Goal: Task Accomplishment & Management: Manage account settings

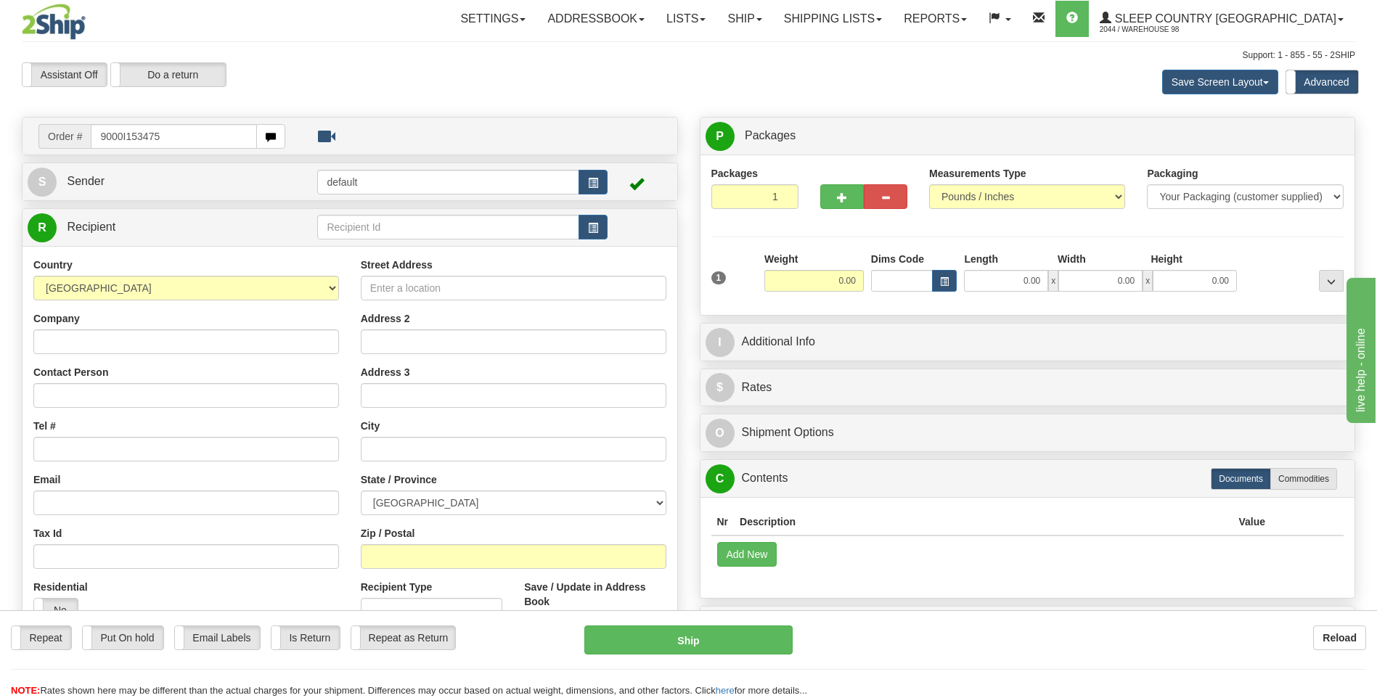
type input "9000I153475"
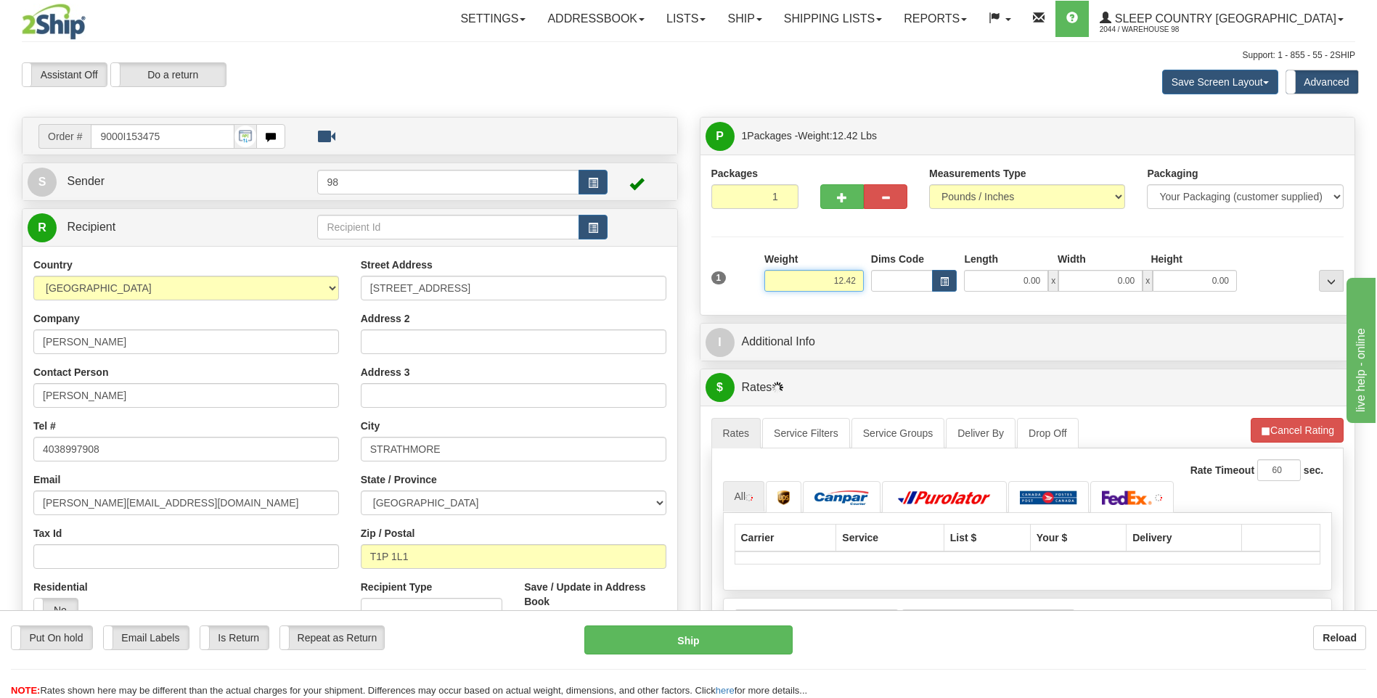
drag, startPoint x: 817, startPoint y: 280, endPoint x: 893, endPoint y: 282, distance: 76.2
click at [893, 282] on div "1 Weight 12.42 Dims Code x x" at bounding box center [1028, 278] width 640 height 52
type input "13.50"
type input "24.50"
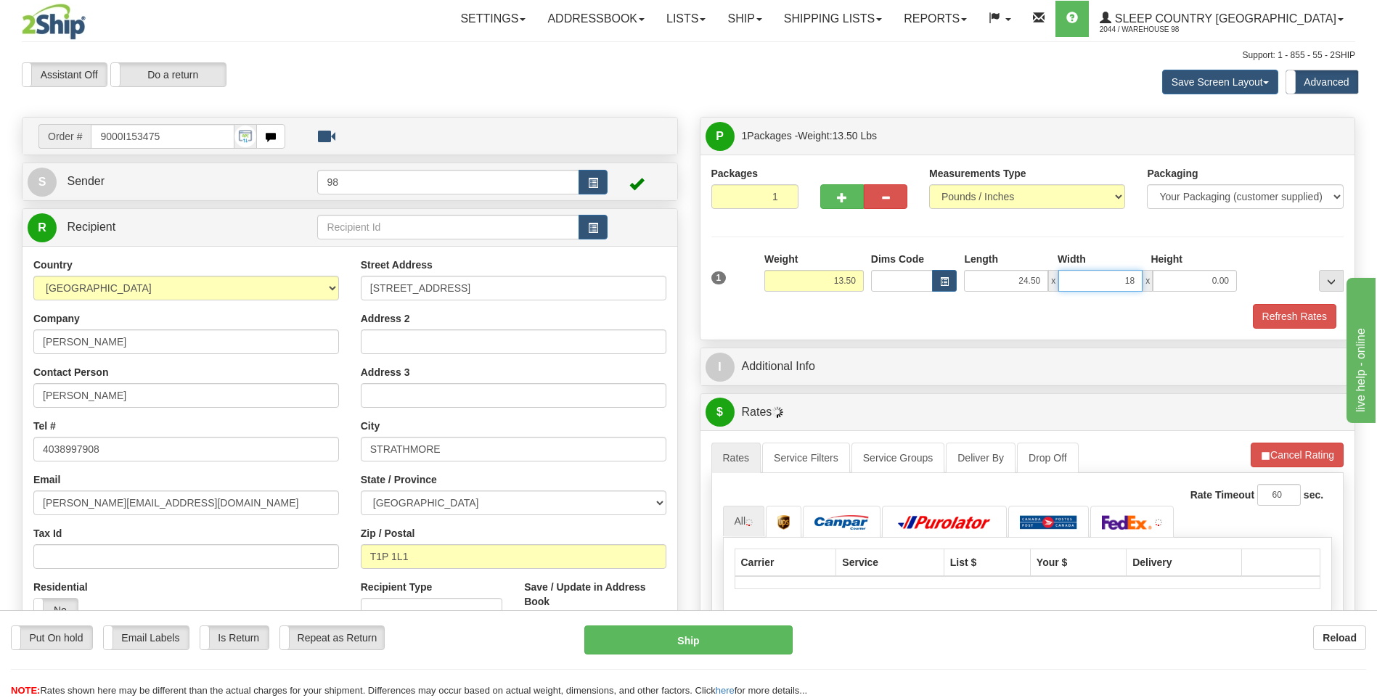
type input "18.00"
type input "11.00"
click at [1279, 316] on button "Refresh Rates" at bounding box center [1294, 316] width 83 height 25
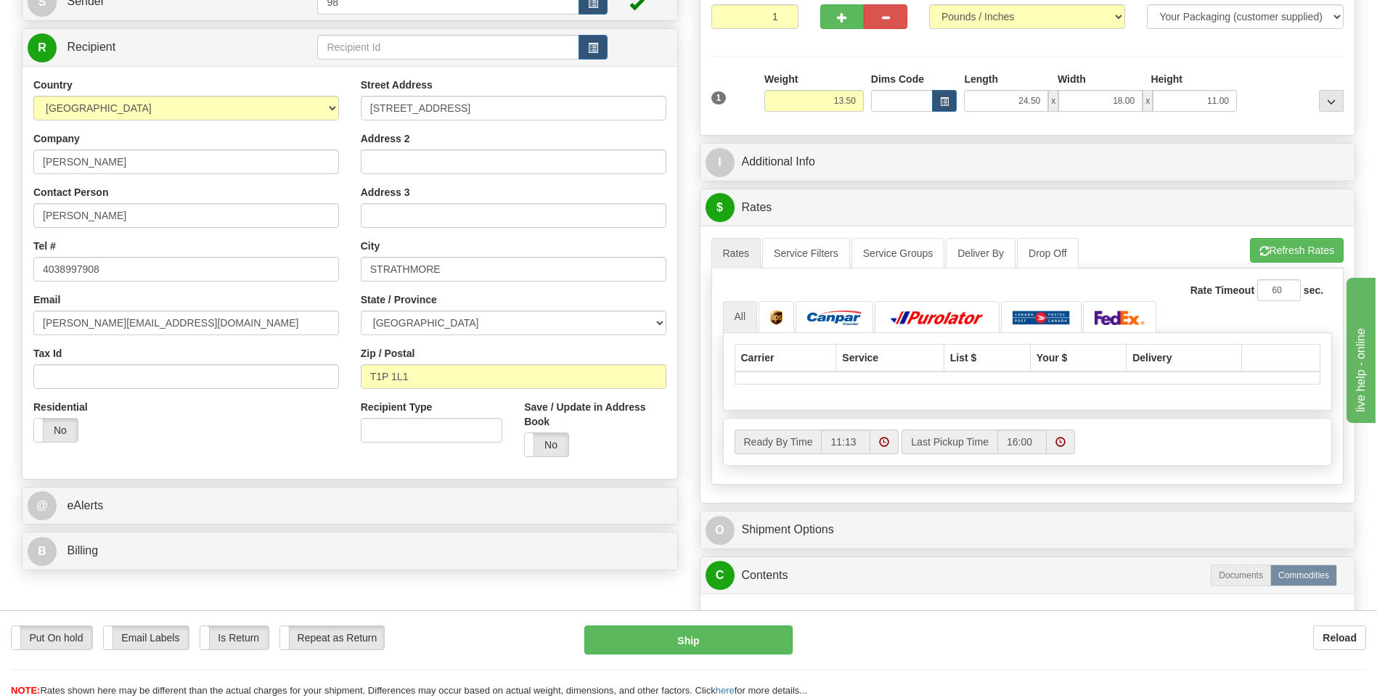
scroll to position [218, 0]
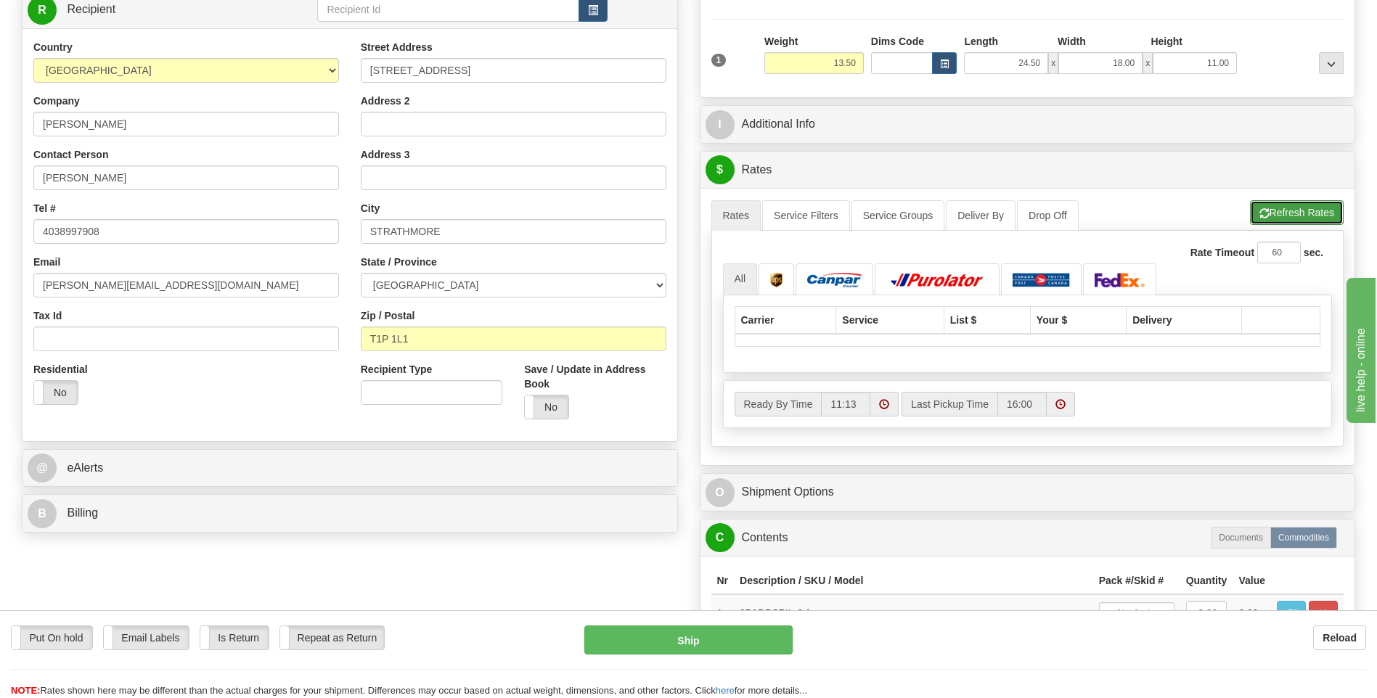
click at [1278, 212] on button "Refresh Rates" at bounding box center [1297, 212] width 94 height 25
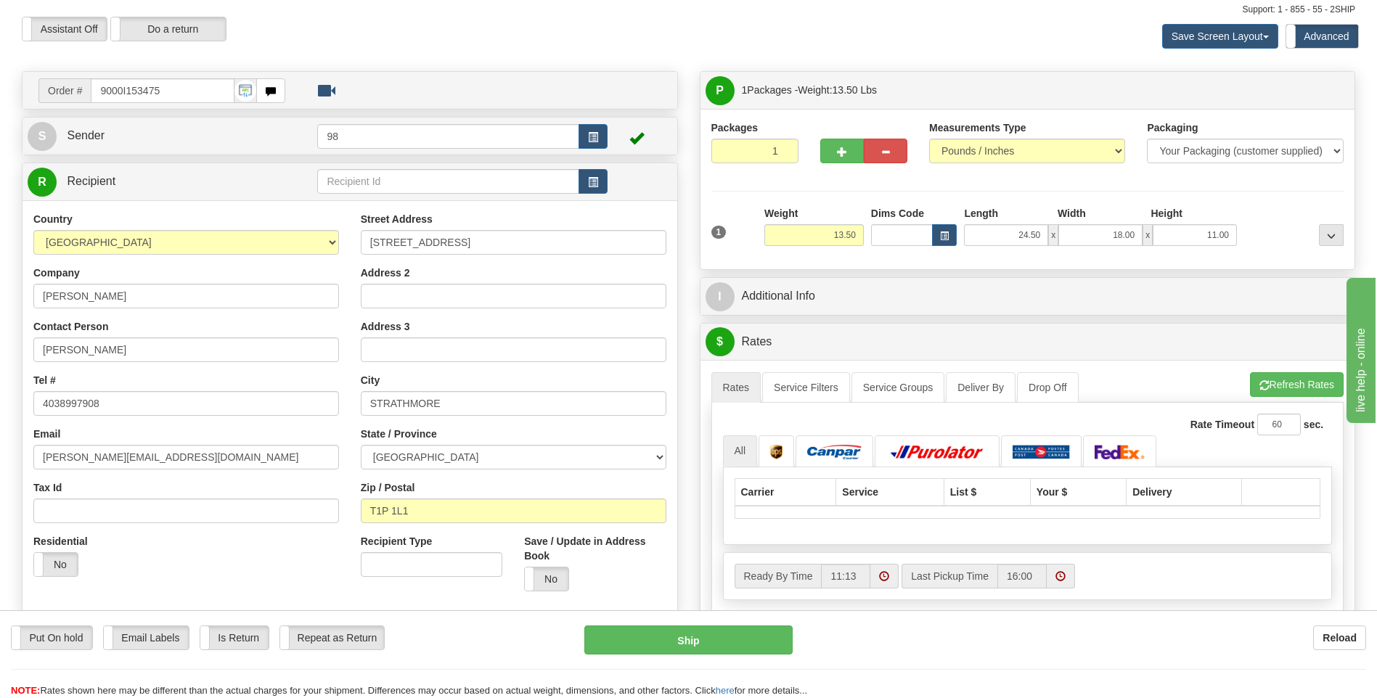
scroll to position [0, 0]
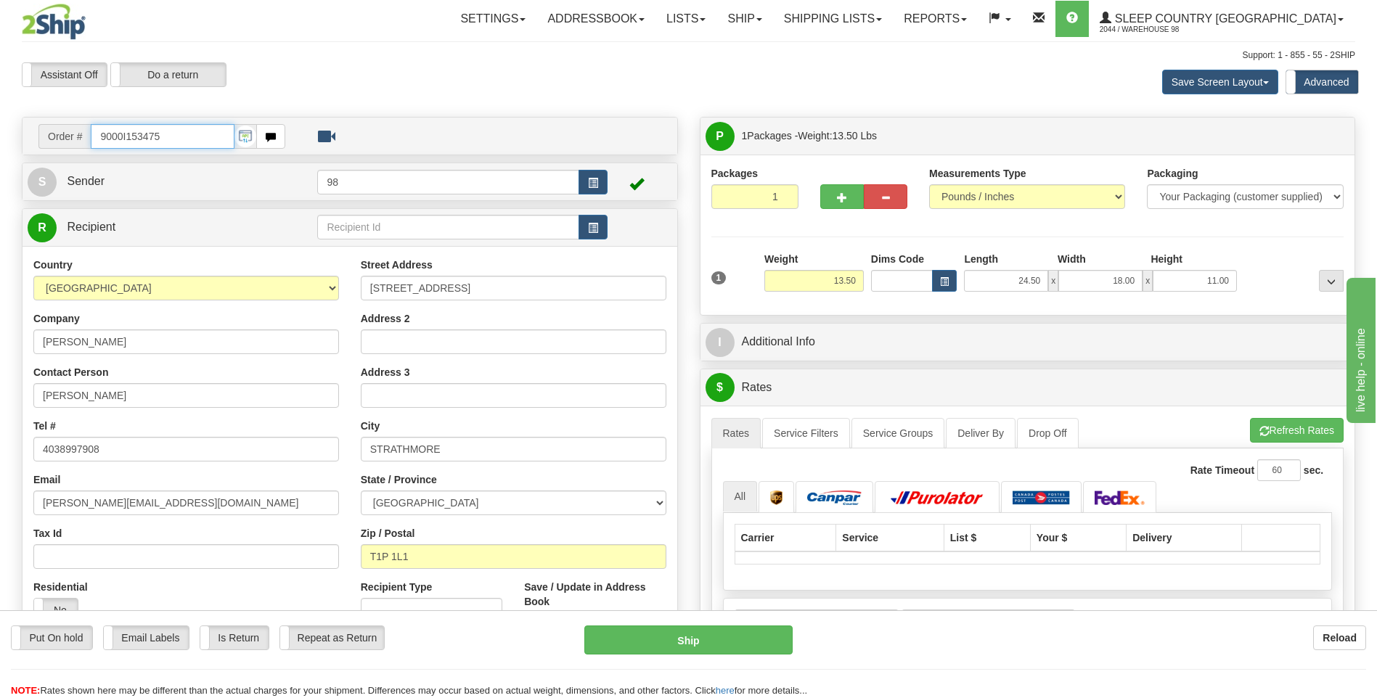
drag, startPoint x: 199, startPoint y: 134, endPoint x: 42, endPoint y: 140, distance: 156.9
click at [42, 140] on div "Order # 9000I153475" at bounding box center [161, 136] width 247 height 25
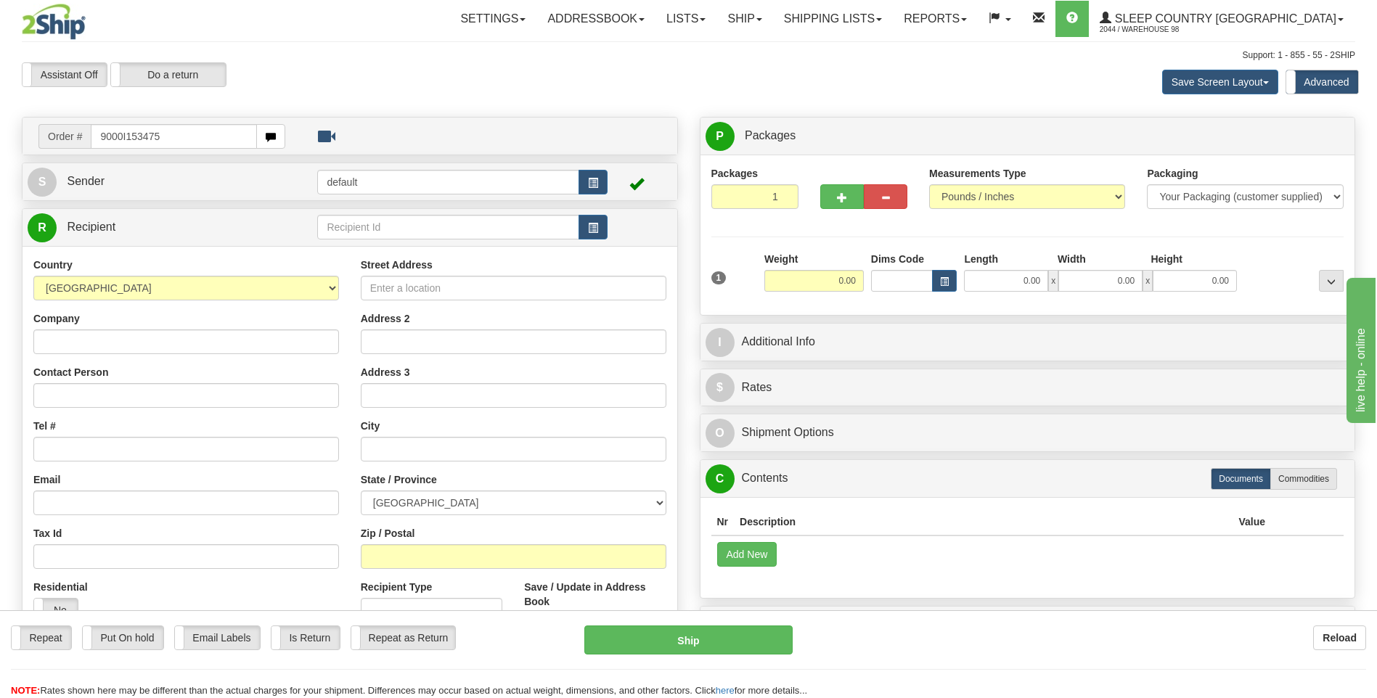
type input "9000I153475"
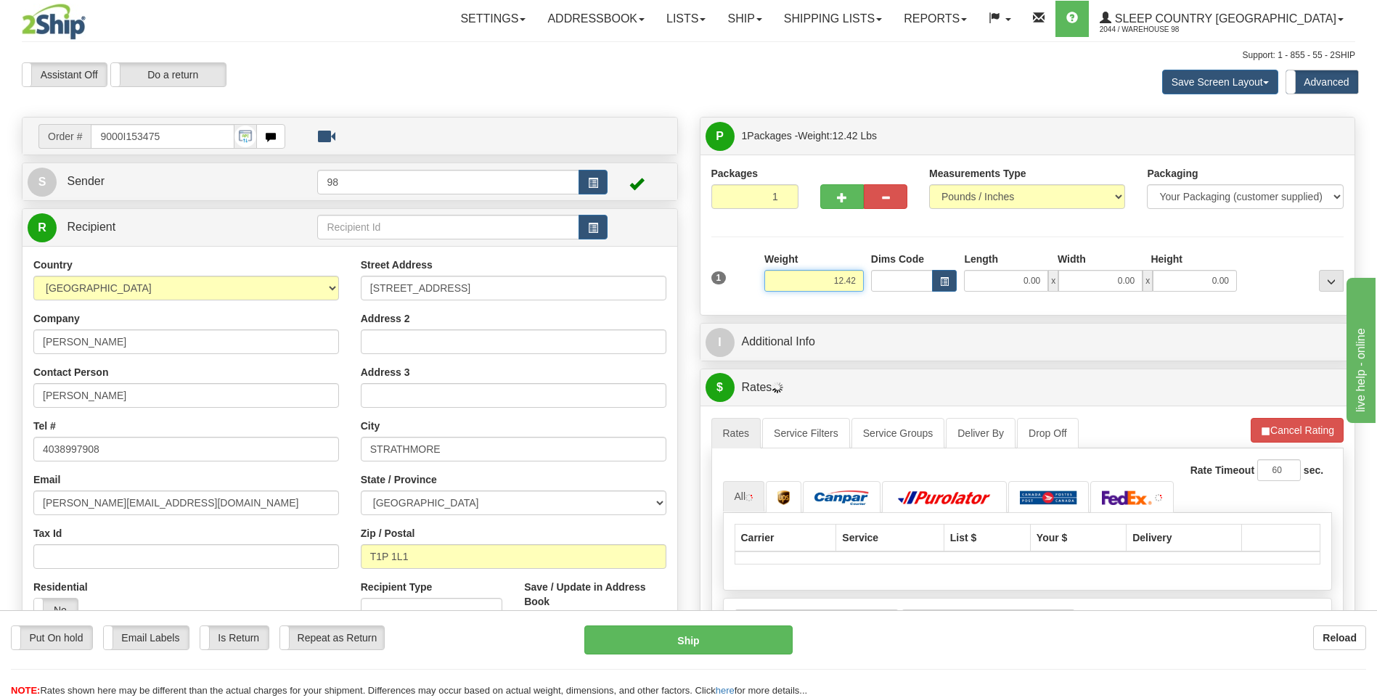
drag, startPoint x: 819, startPoint y: 287, endPoint x: 927, endPoint y: 277, distance: 109.3
click at [919, 286] on div "1 Weight 12.42 Dims Code x x" at bounding box center [1028, 278] width 640 height 52
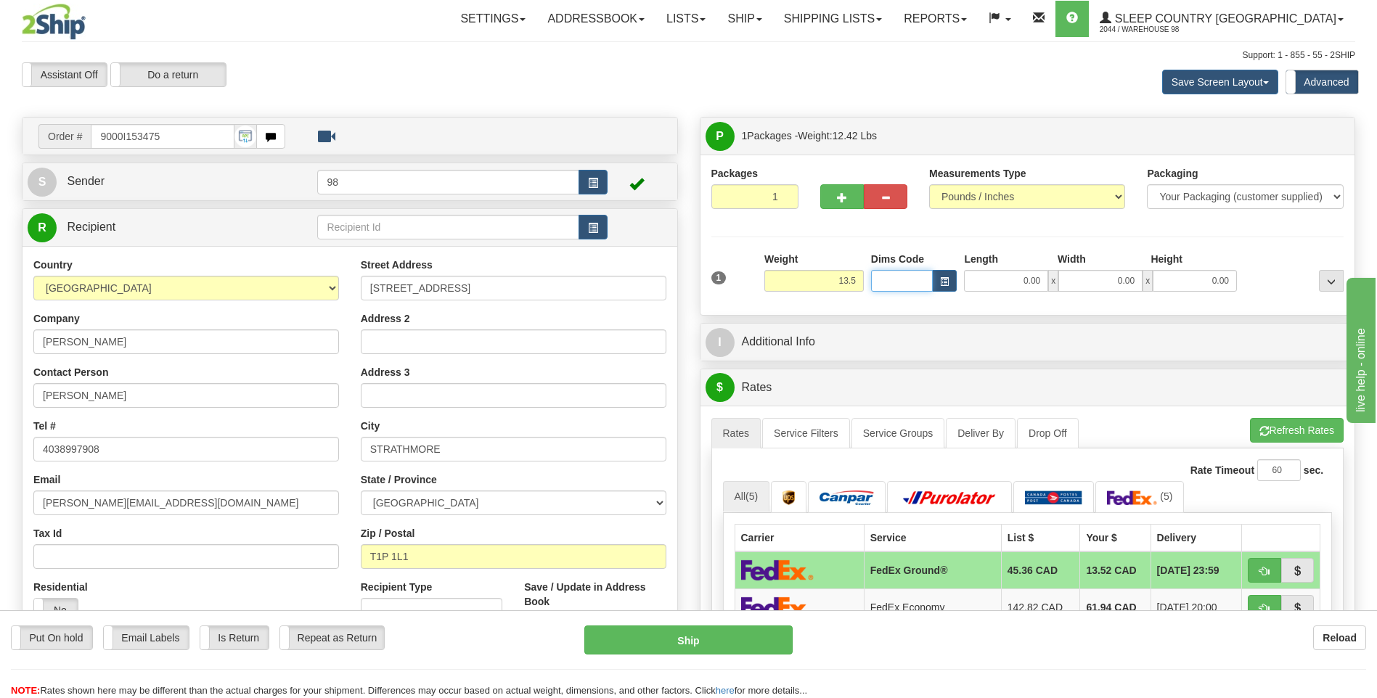
type input "13.50"
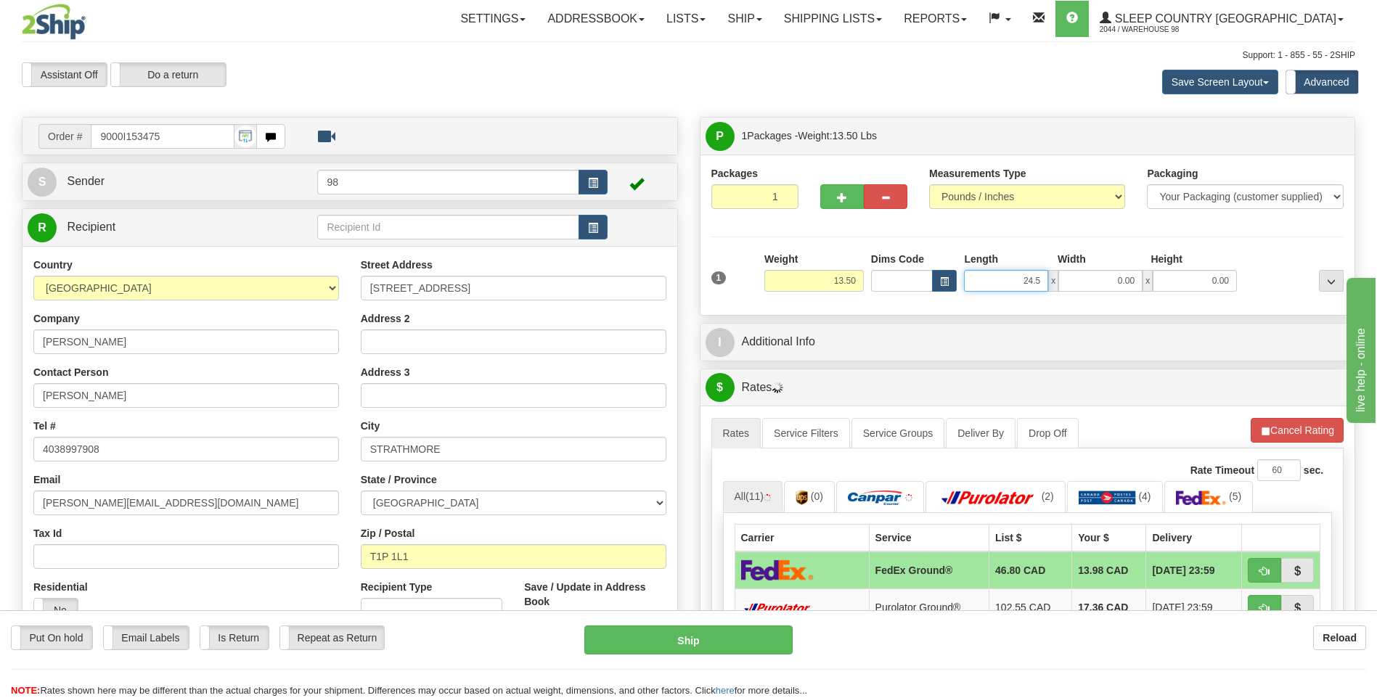
type input "24.50"
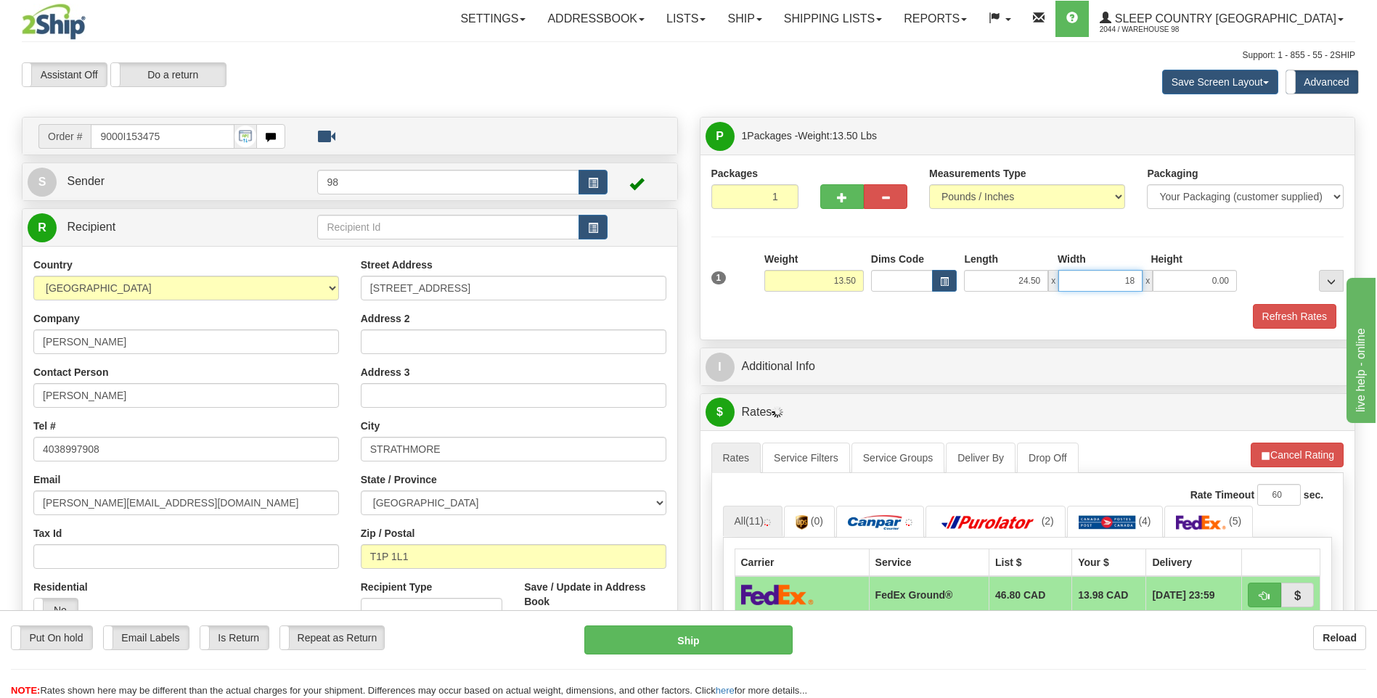
type input "18.00"
type input "11.00"
click at [1294, 319] on button "Refresh Rates" at bounding box center [1294, 316] width 83 height 25
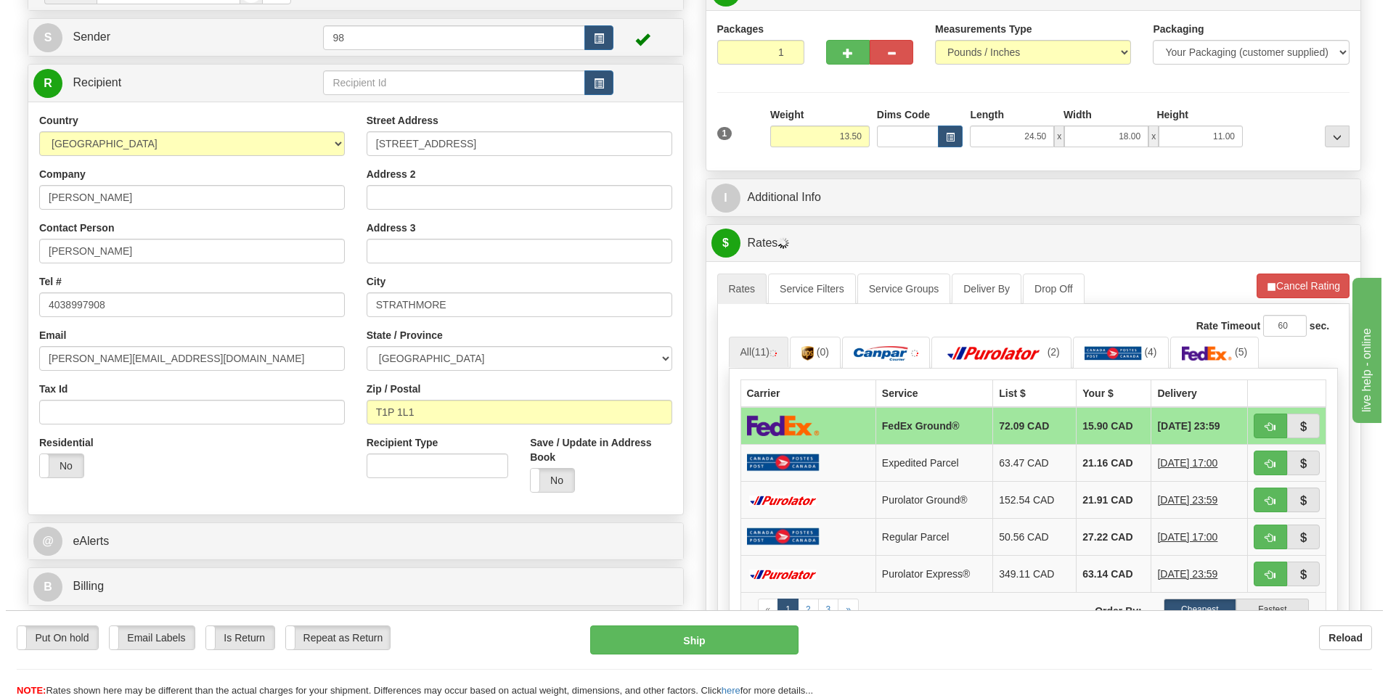
scroll to position [145, 0]
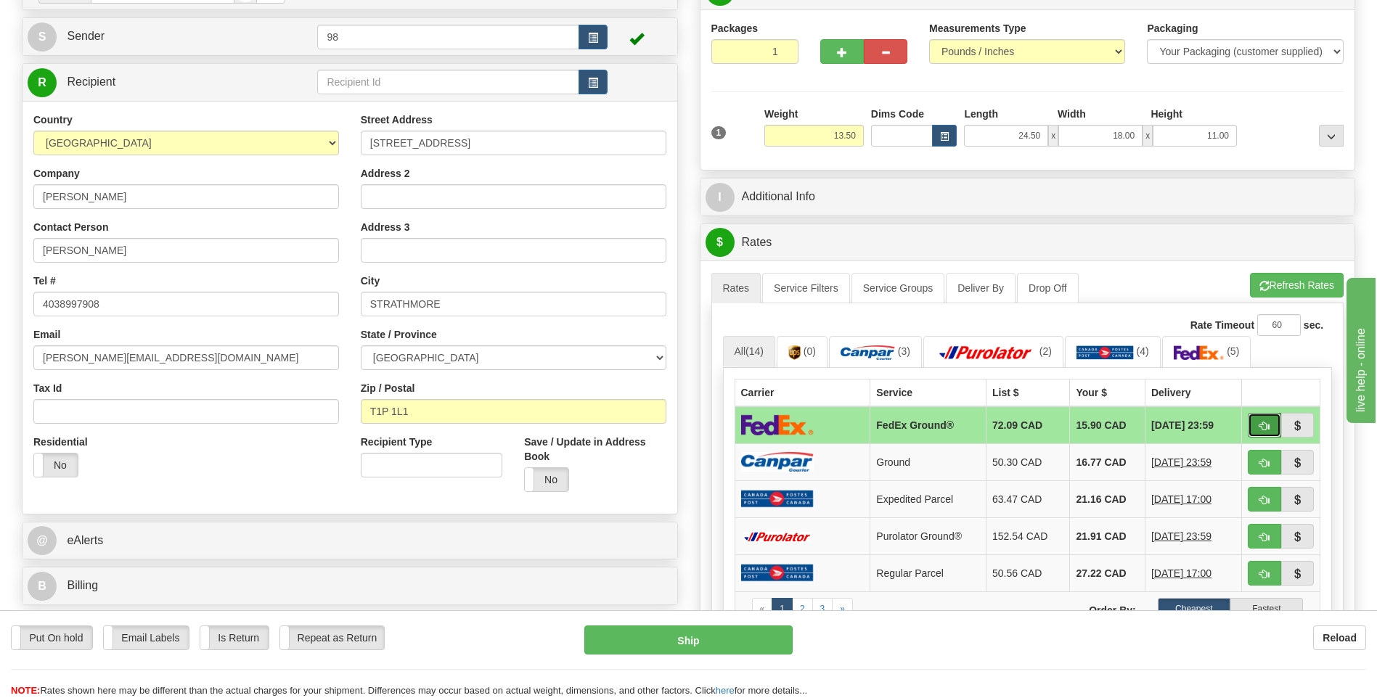
click at [1262, 422] on span "button" at bounding box center [1264, 426] width 10 height 9
type input "92"
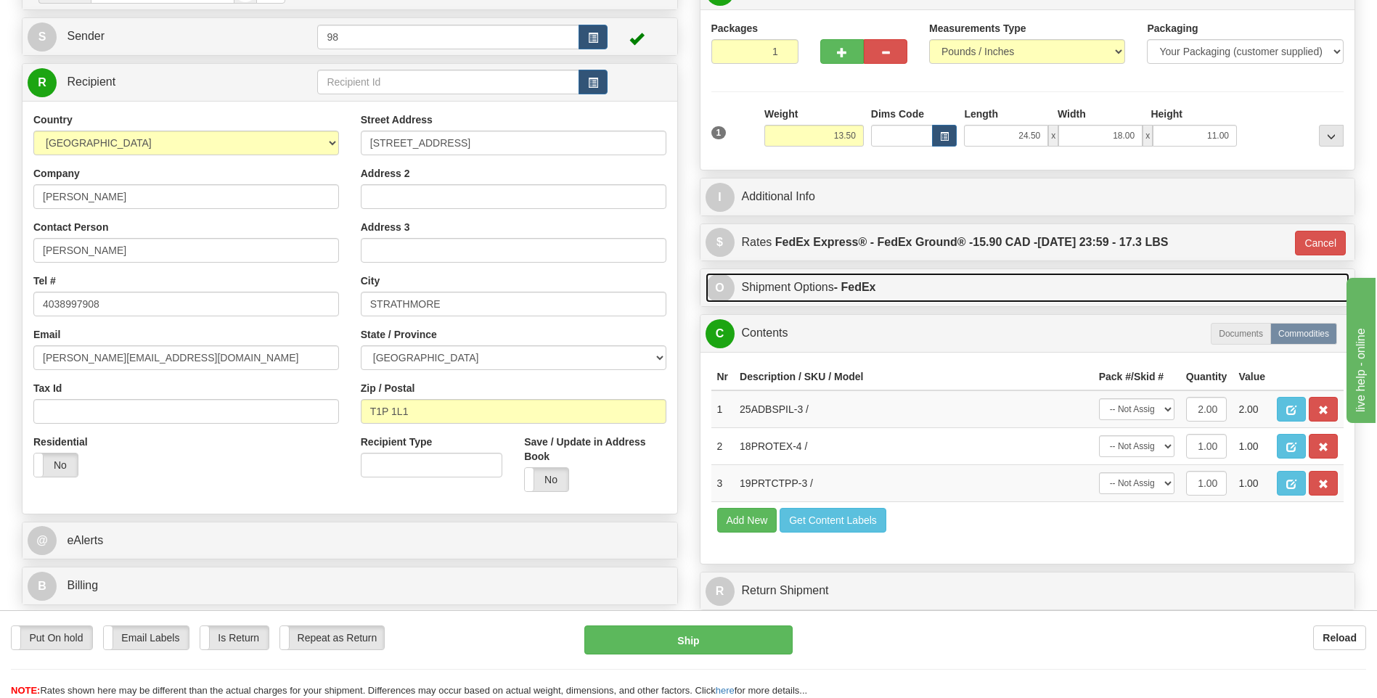
click at [824, 288] on link "O Shipment Options - FedEx" at bounding box center [1027, 288] width 644 height 30
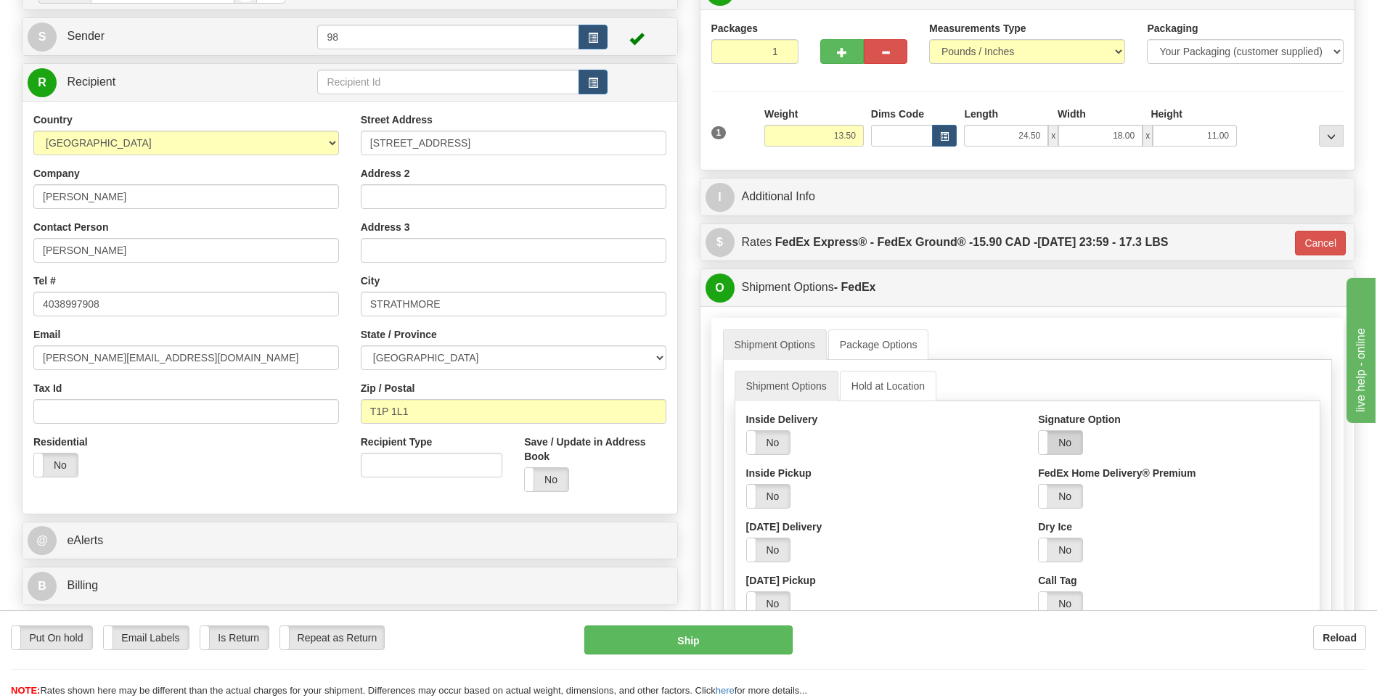
click at [1059, 443] on label "No" at bounding box center [1061, 442] width 44 height 23
click at [1059, 495] on select "Adult Direct Indirect No Signature Required Service Default" at bounding box center [1100, 496] width 124 height 25
select select "2"
click at [1038, 484] on select "Adult Direct Indirect No Signature Required Service Default" at bounding box center [1100, 496] width 124 height 25
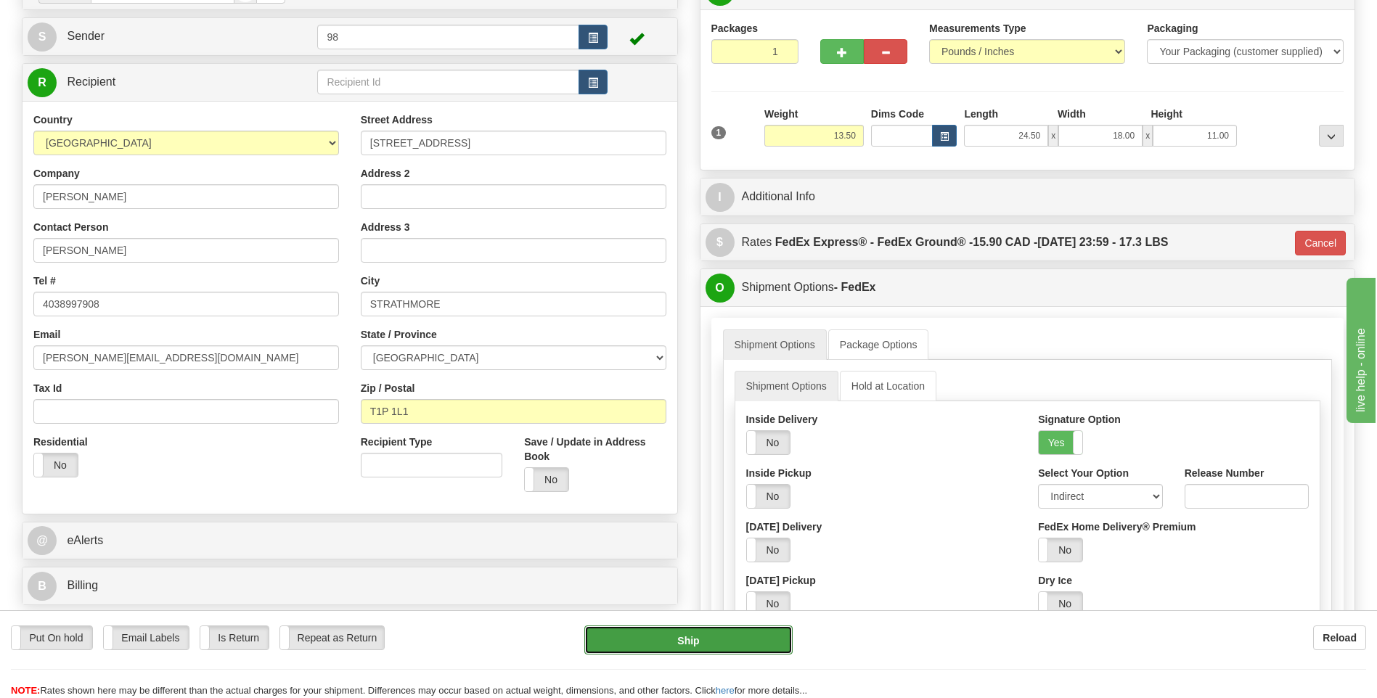
click at [758, 644] on button "Ship" at bounding box center [688, 640] width 208 height 29
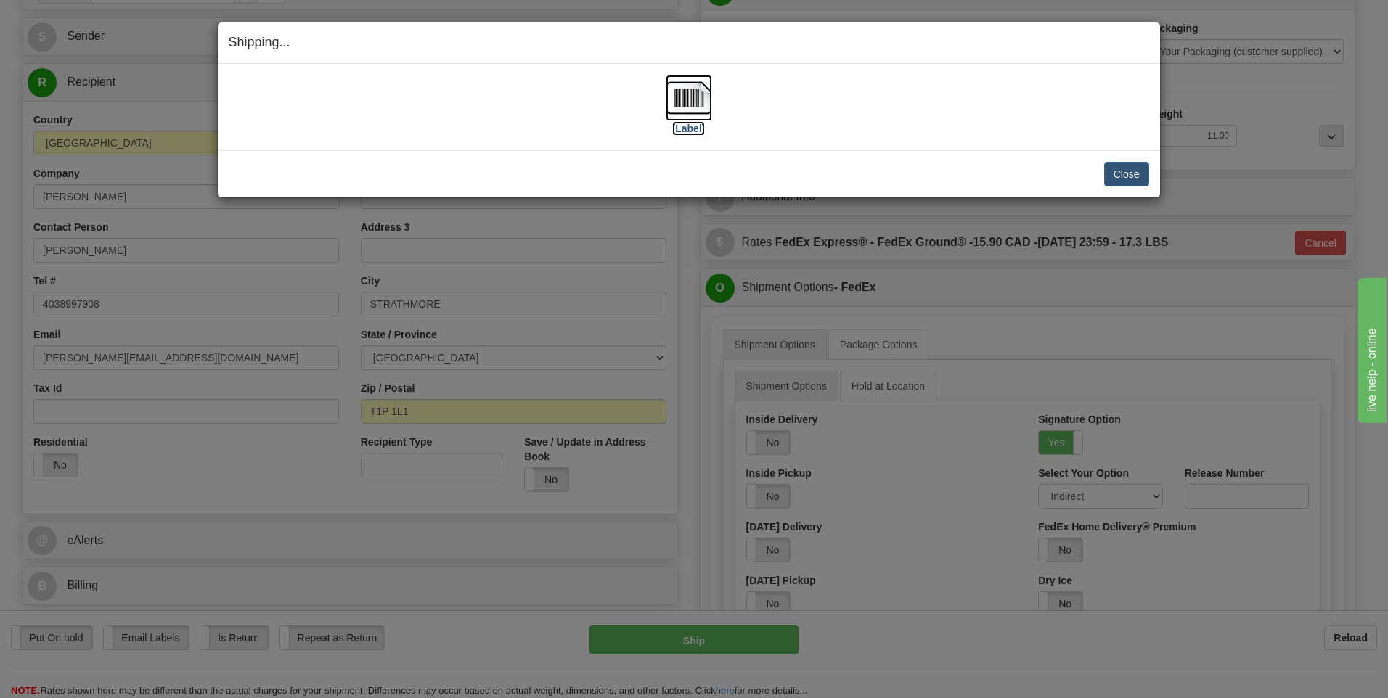
click at [703, 104] on img at bounding box center [688, 98] width 46 height 46
click at [1118, 175] on button "Close" at bounding box center [1126, 174] width 45 height 25
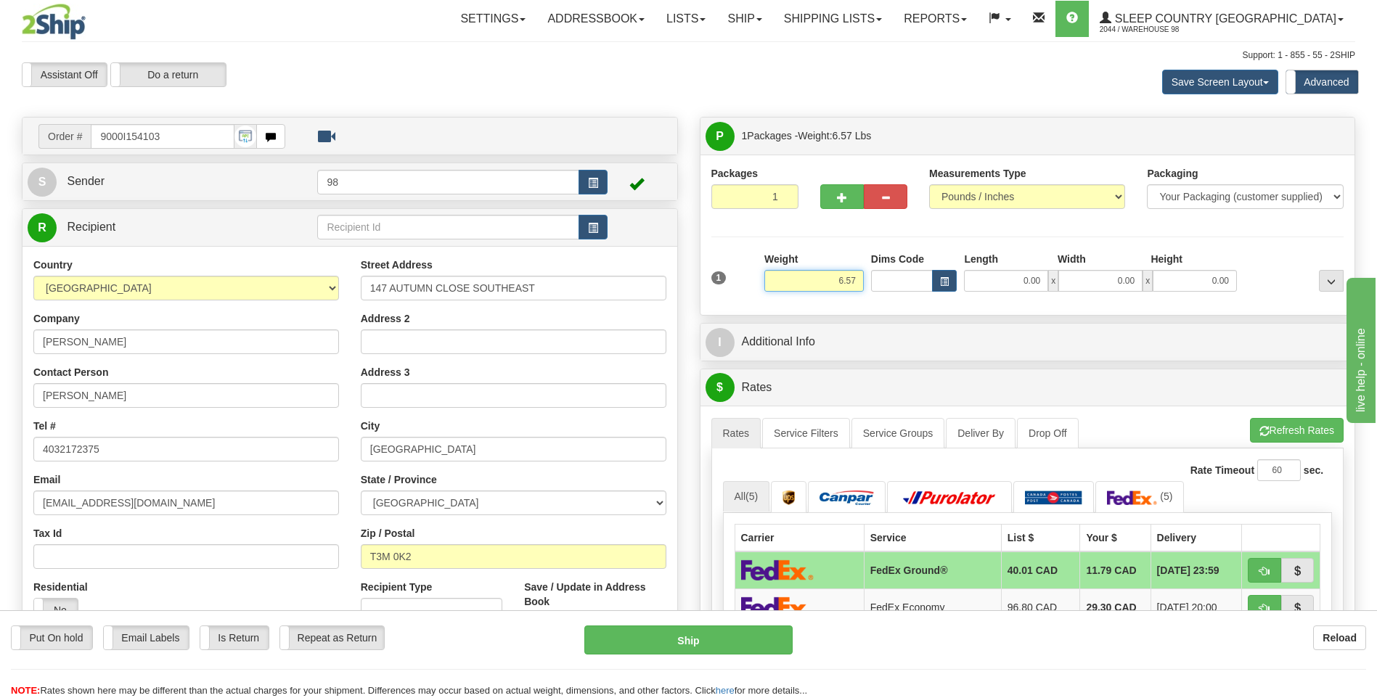
drag, startPoint x: 872, startPoint y: 284, endPoint x: 899, endPoint y: 284, distance: 26.9
click at [899, 284] on div "1 Weight 6.57 Dims Code 0.00" at bounding box center [1028, 278] width 640 height 52
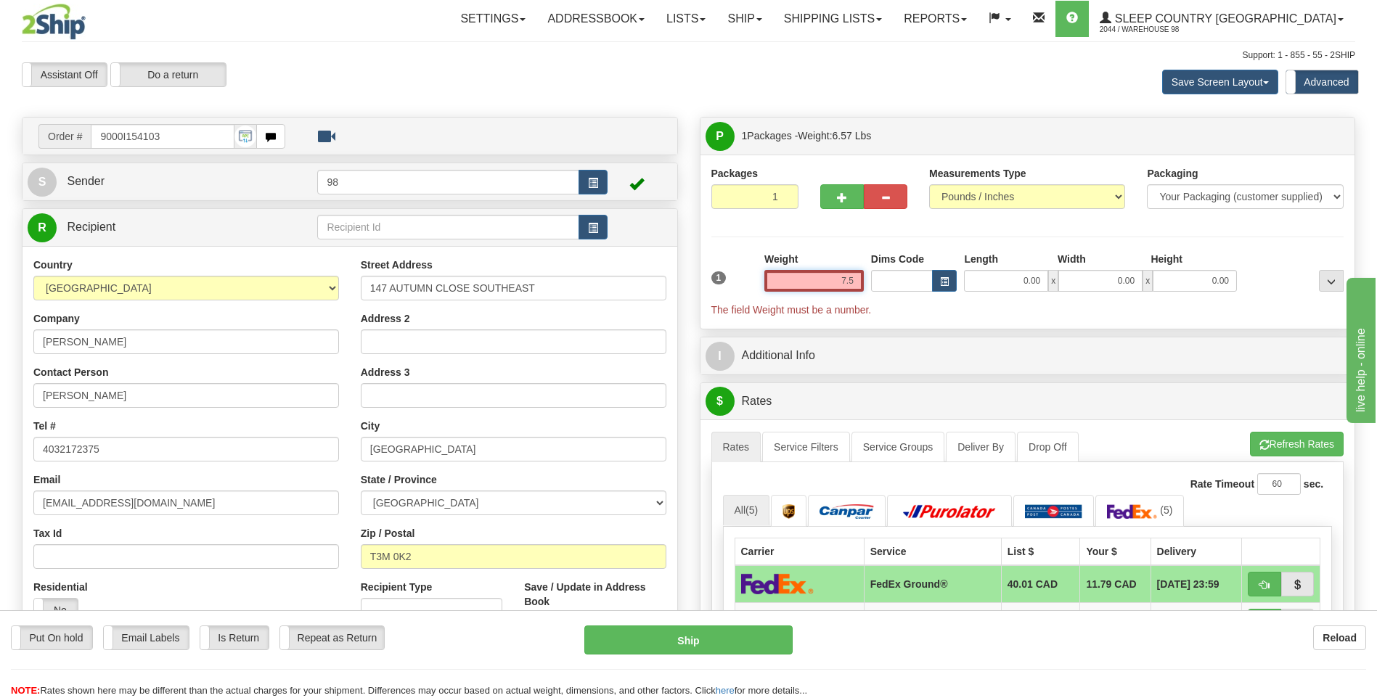
type input "7.50"
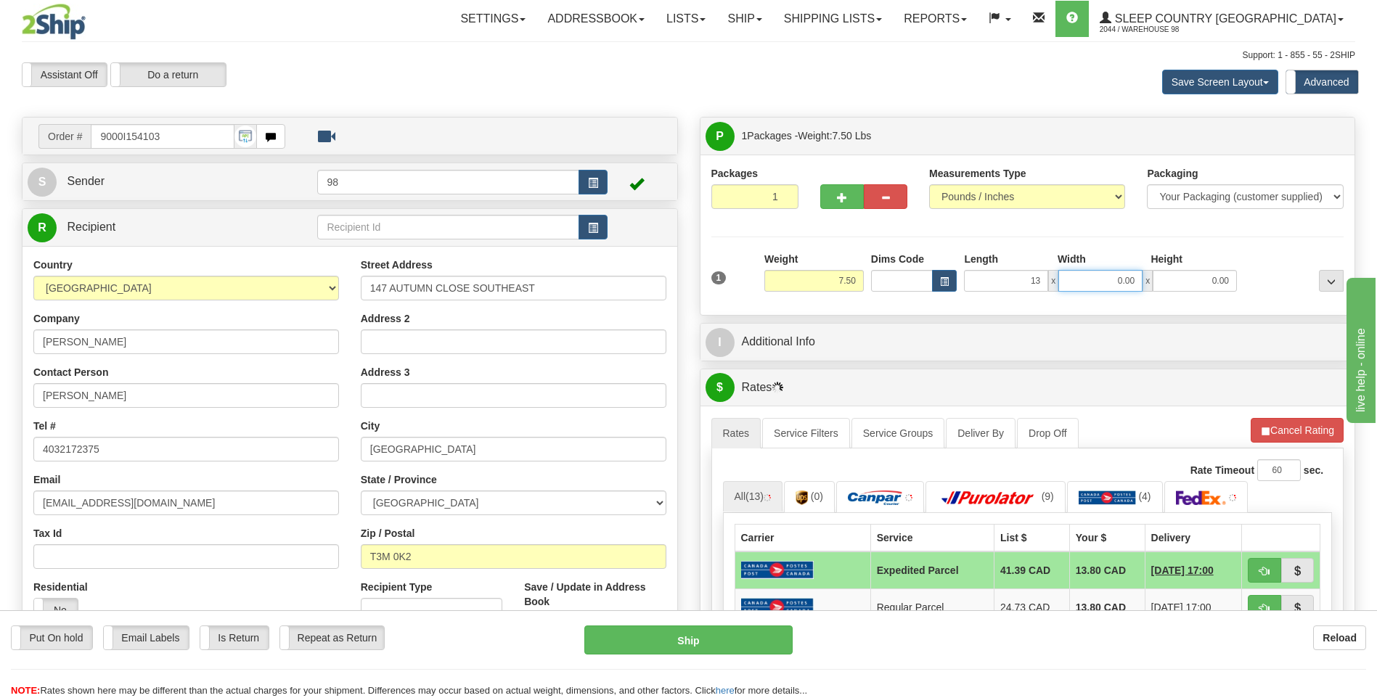
type input "13.00"
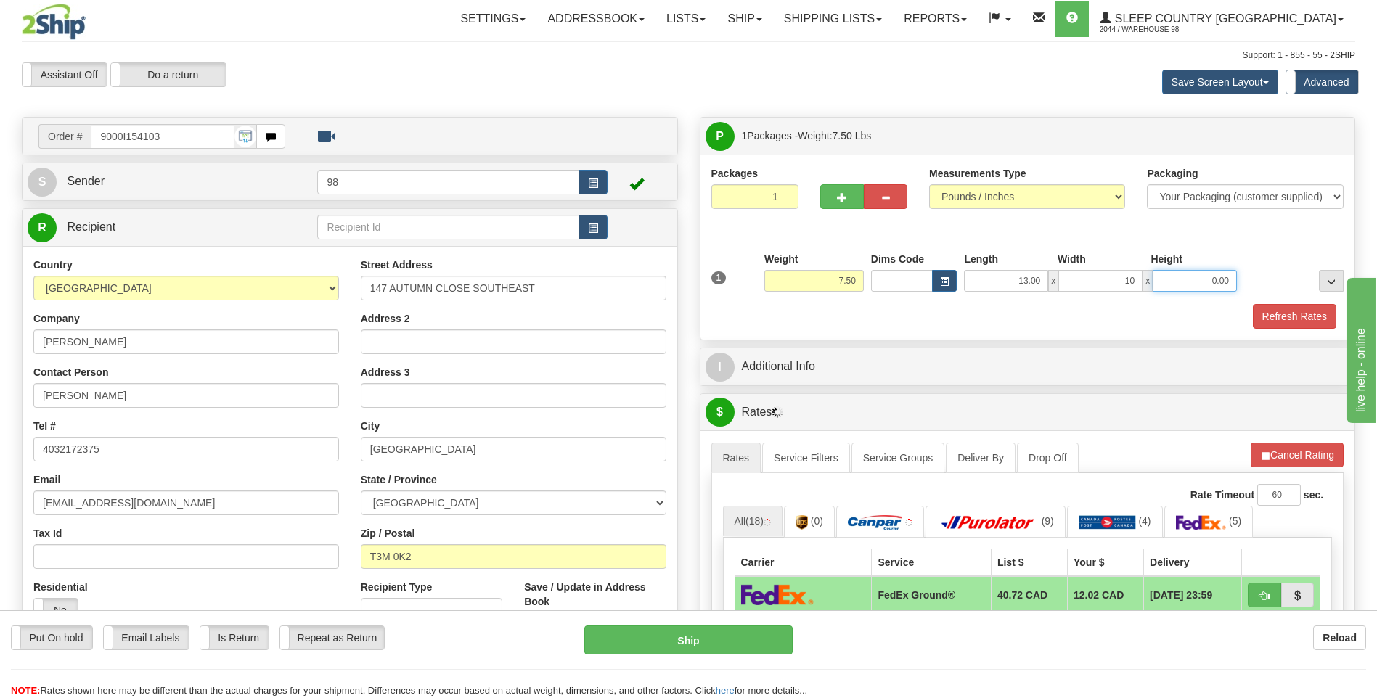
type input "10.00"
type input "6.00"
click at [1276, 314] on button "Refresh Rates" at bounding box center [1294, 316] width 83 height 25
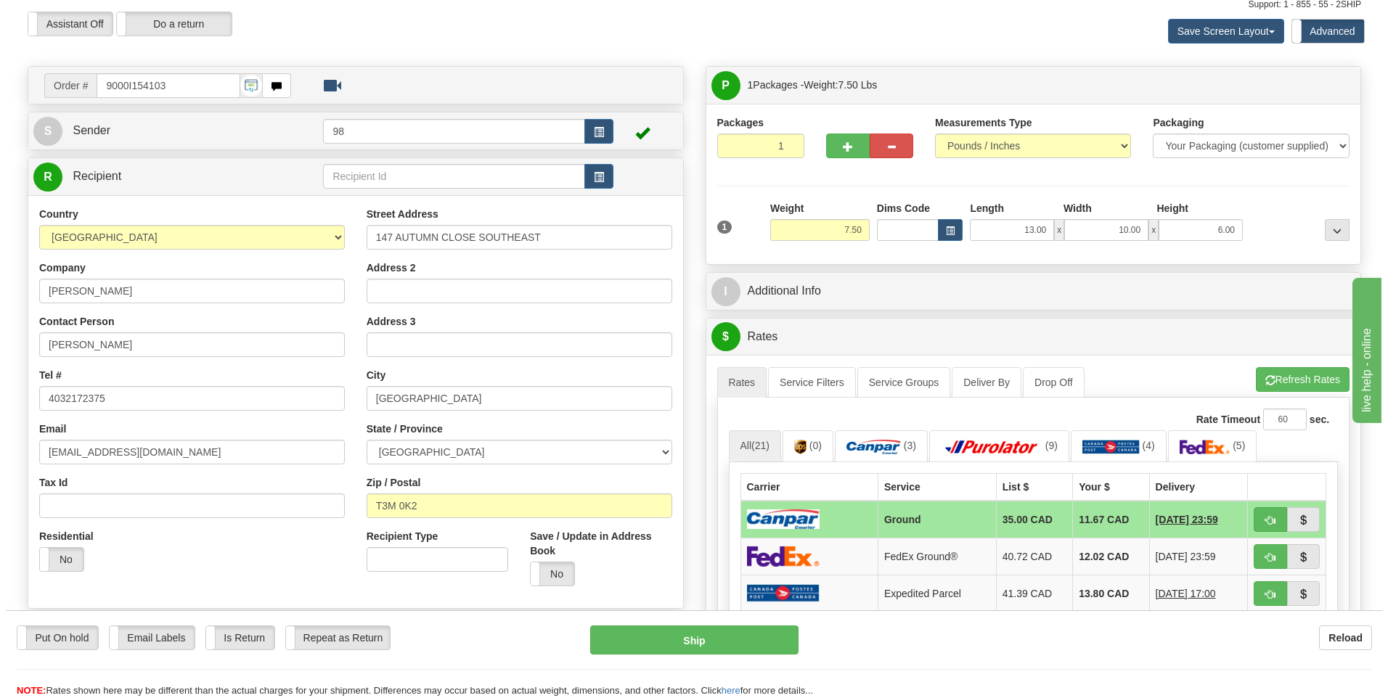
scroll to position [73, 0]
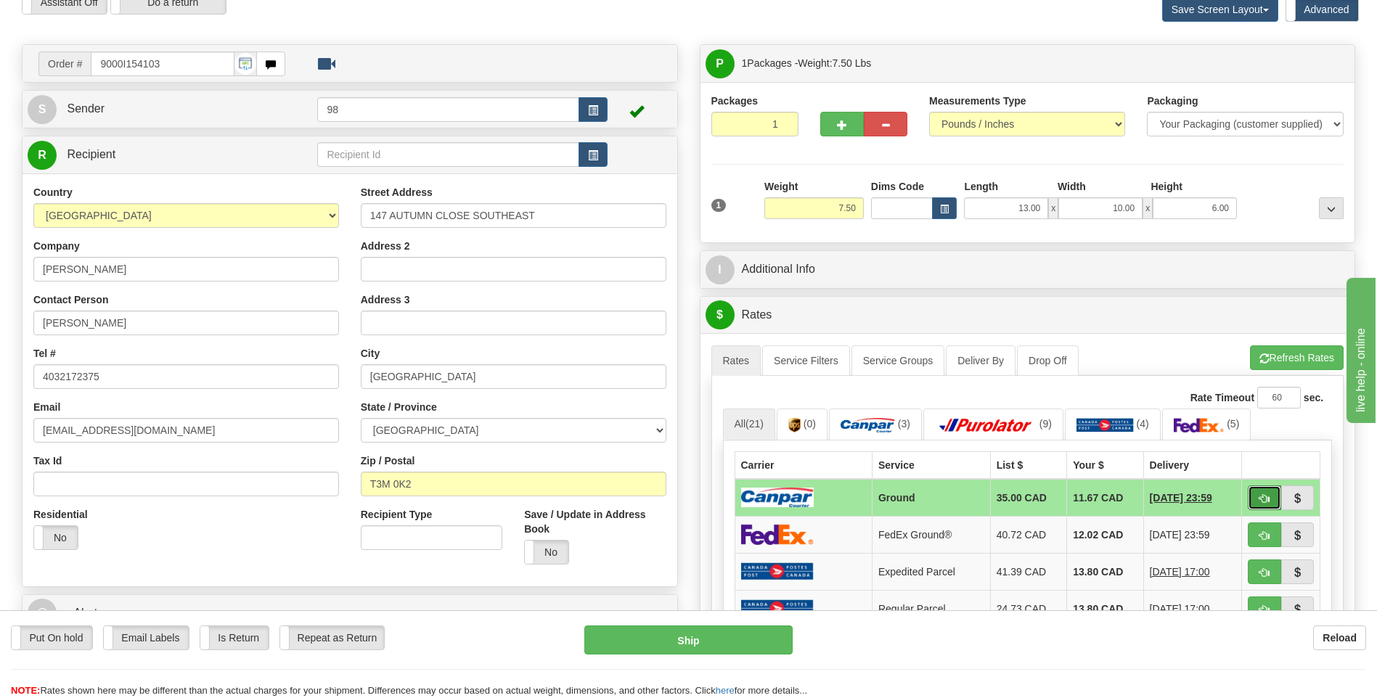
click at [1270, 498] on button "button" at bounding box center [1264, 498] width 33 height 25
type input "1"
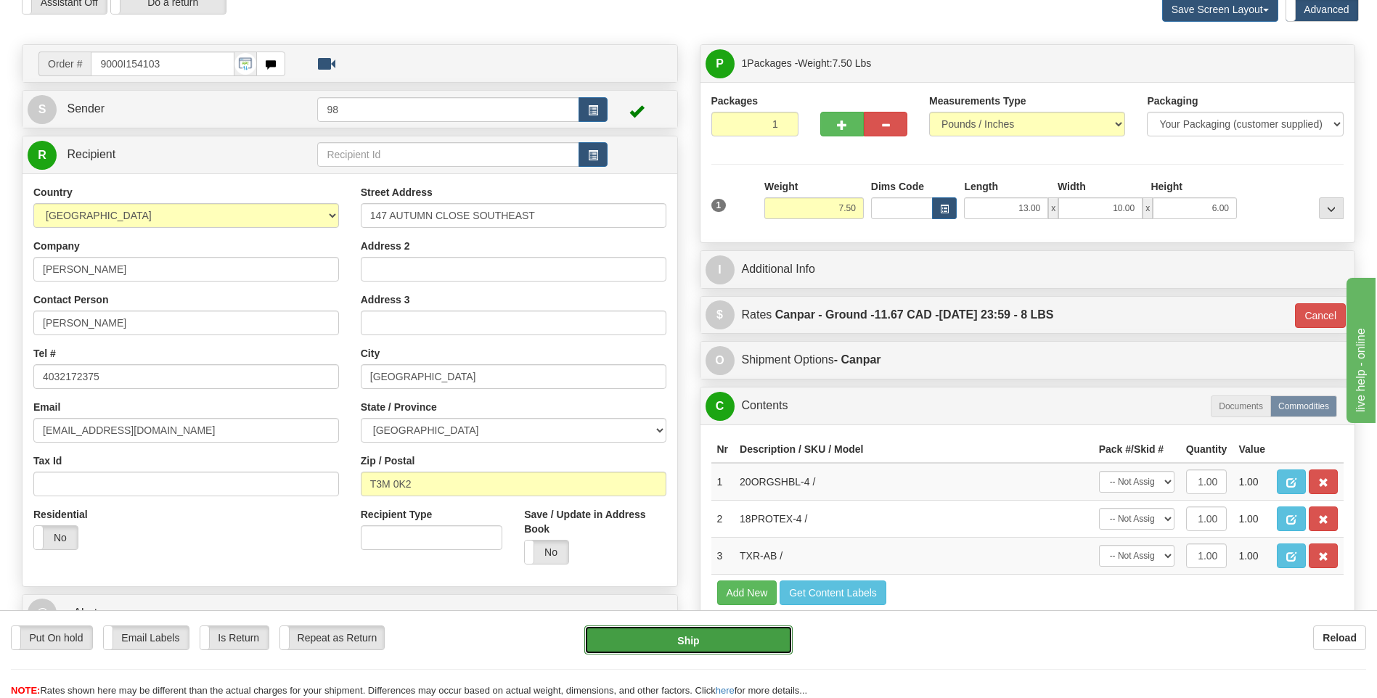
click at [730, 640] on button "Ship" at bounding box center [688, 640] width 208 height 29
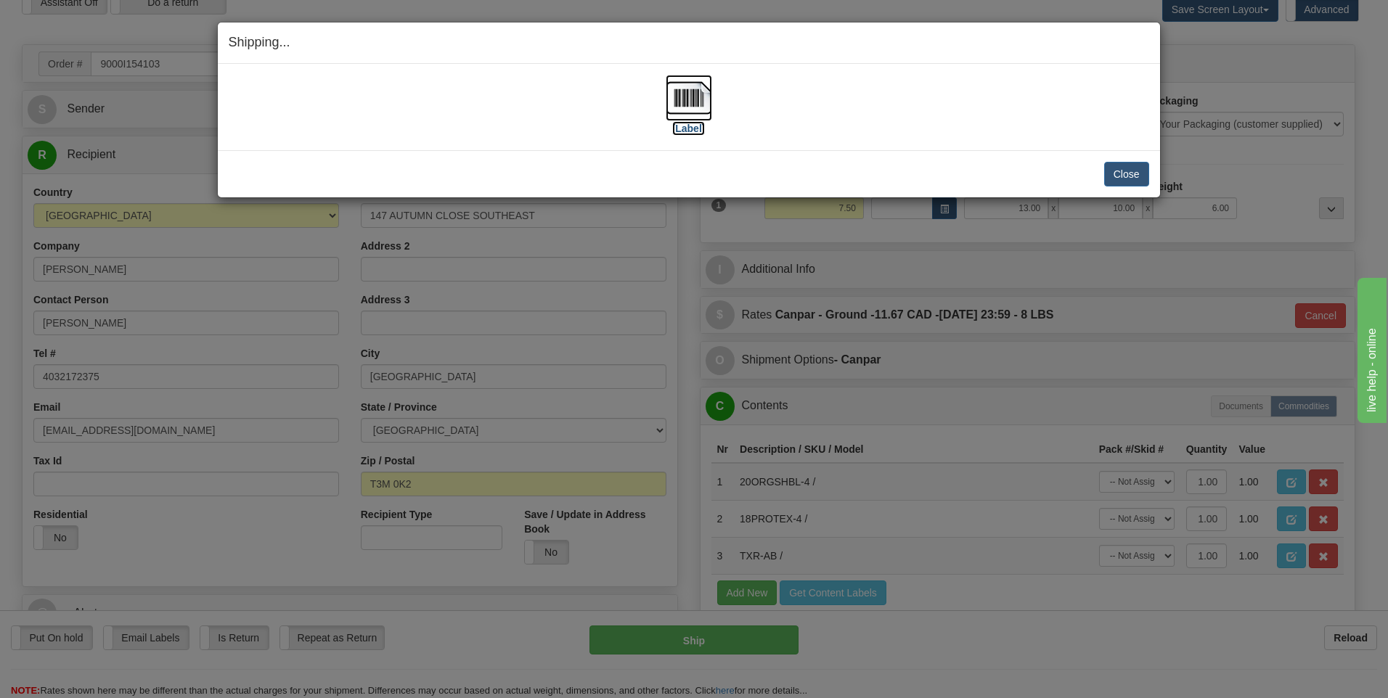
click at [689, 102] on img at bounding box center [688, 98] width 46 height 46
click at [1128, 173] on button "Close" at bounding box center [1126, 174] width 45 height 25
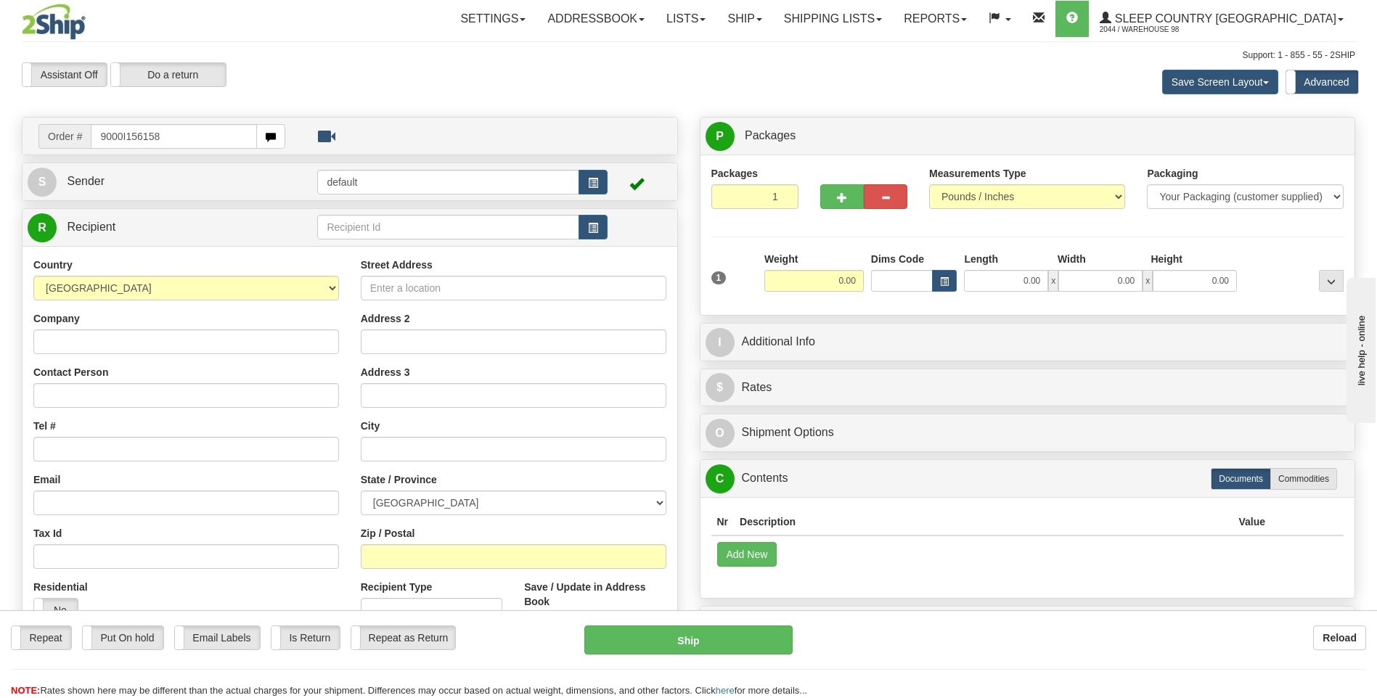
type input "9000I156158"
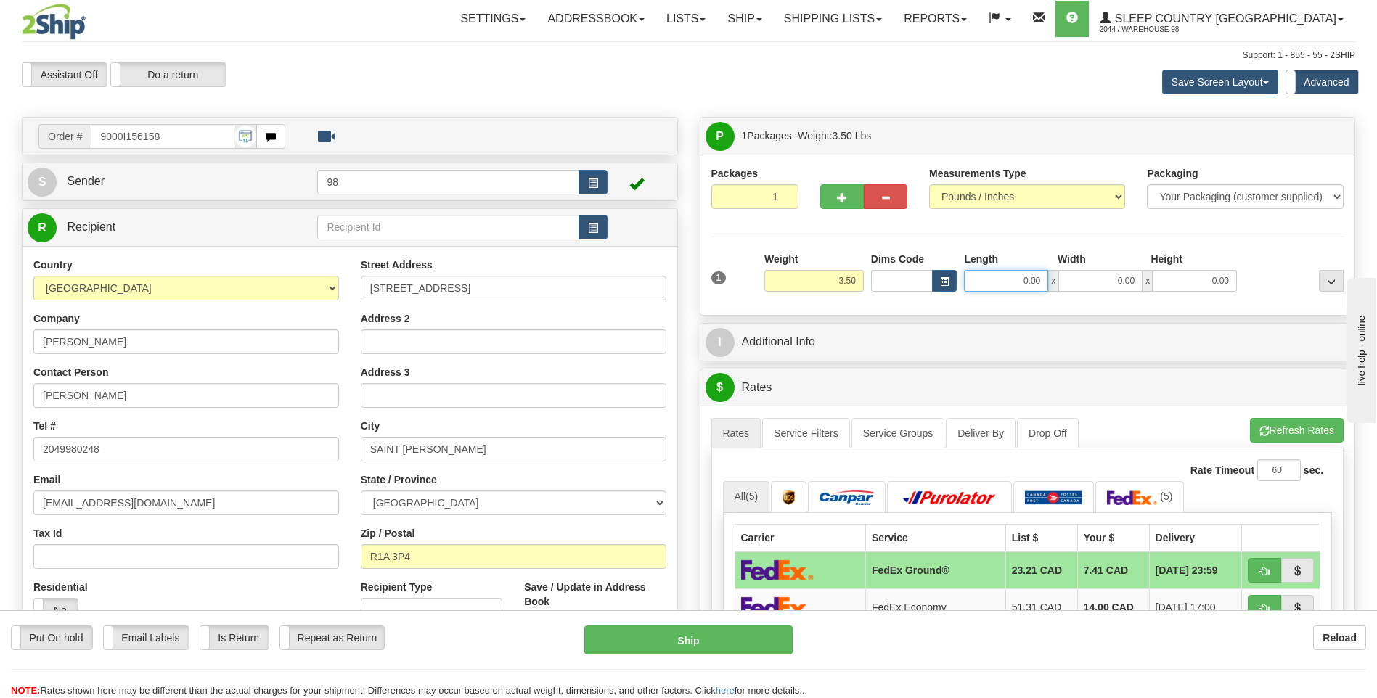
drag, startPoint x: 1008, startPoint y: 280, endPoint x: 1070, endPoint y: 285, distance: 61.9
click at [1070, 285] on div "0.00 x 0.00 x 0.00" at bounding box center [1100, 281] width 273 height 22
type input "24.00"
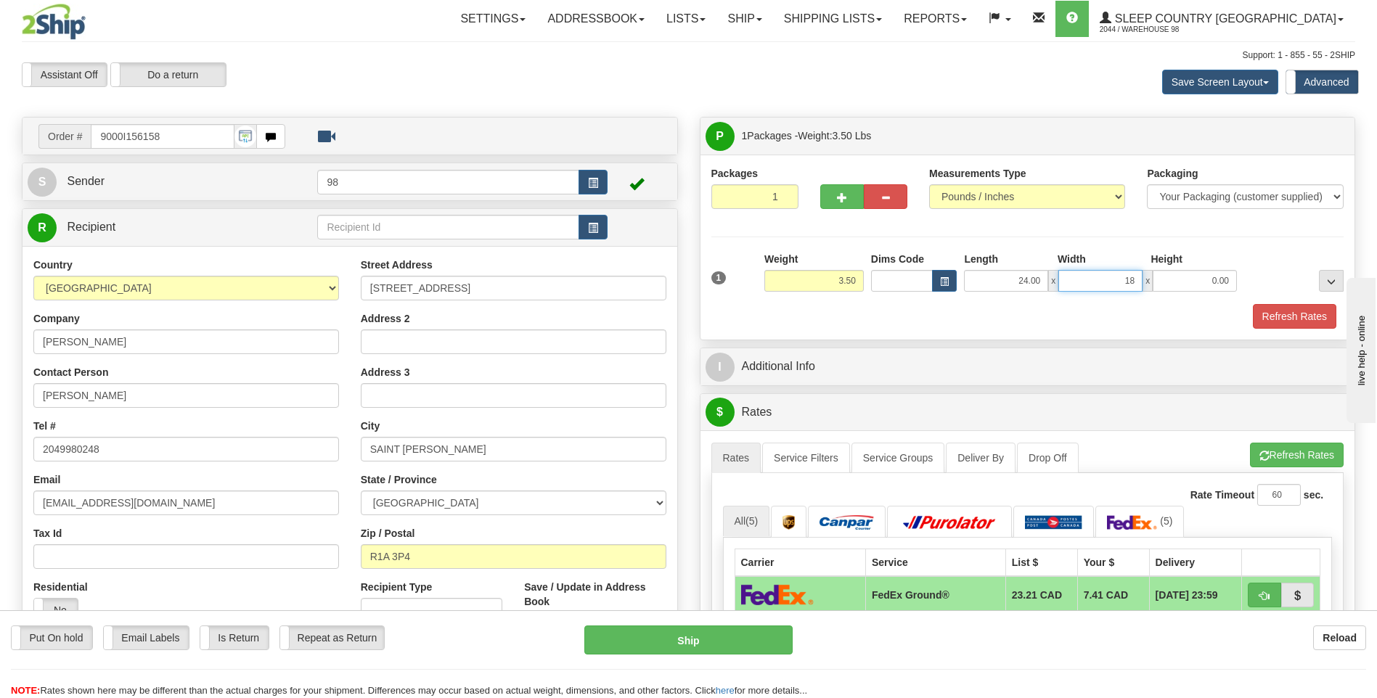
type input "18.00"
type input "4.00"
click at [1290, 316] on button "Refresh Rates" at bounding box center [1294, 316] width 83 height 25
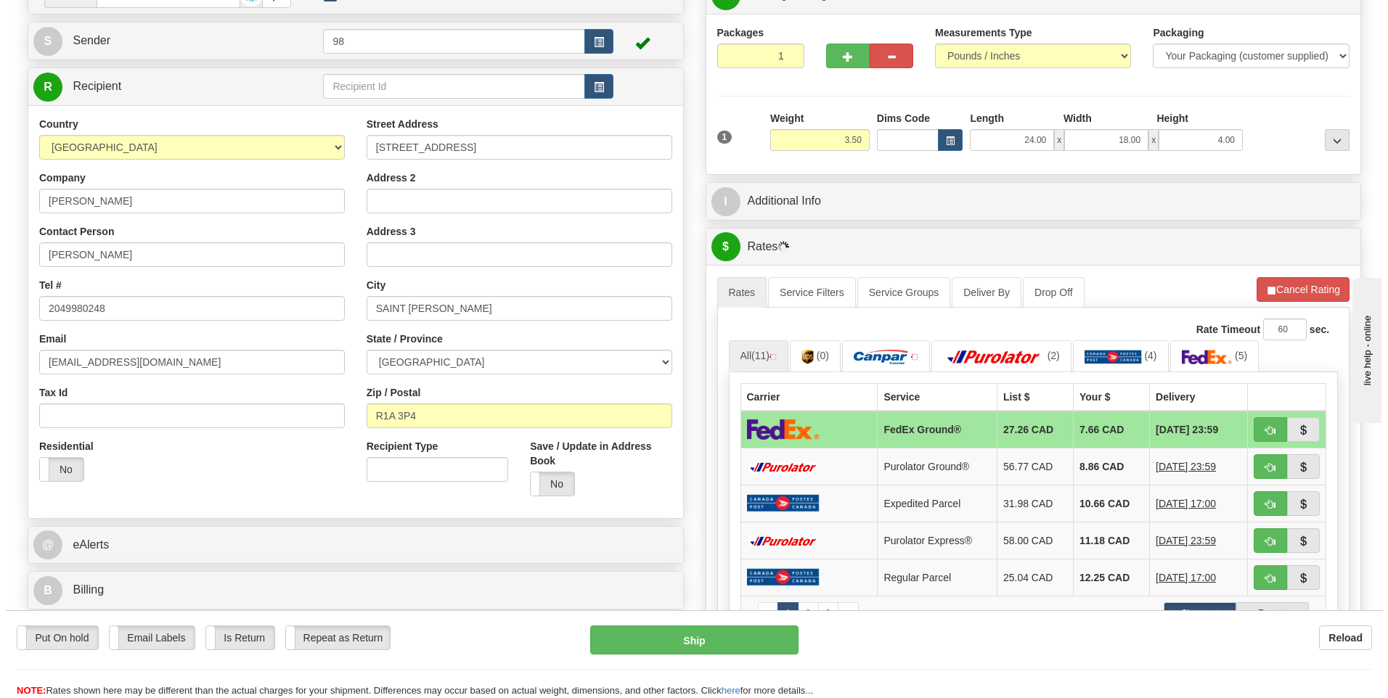
scroll to position [145, 0]
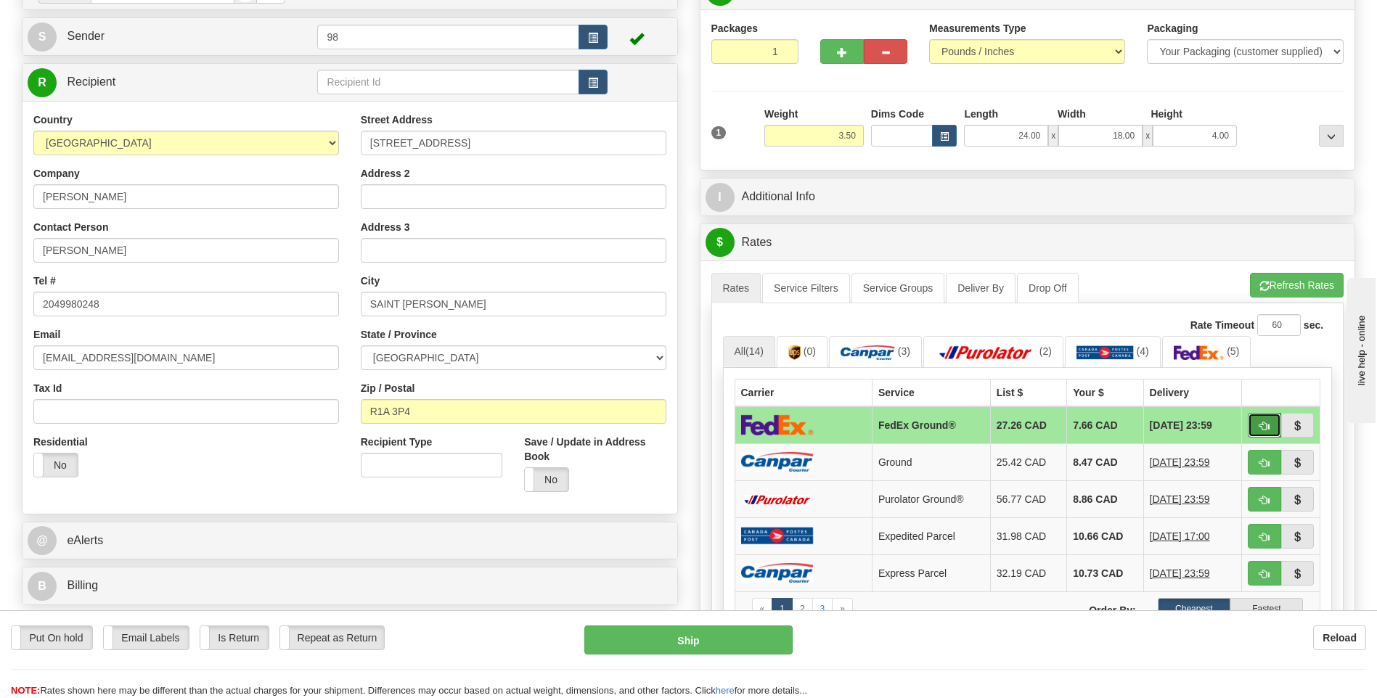
click at [1265, 419] on button "button" at bounding box center [1264, 425] width 33 height 25
type input "92"
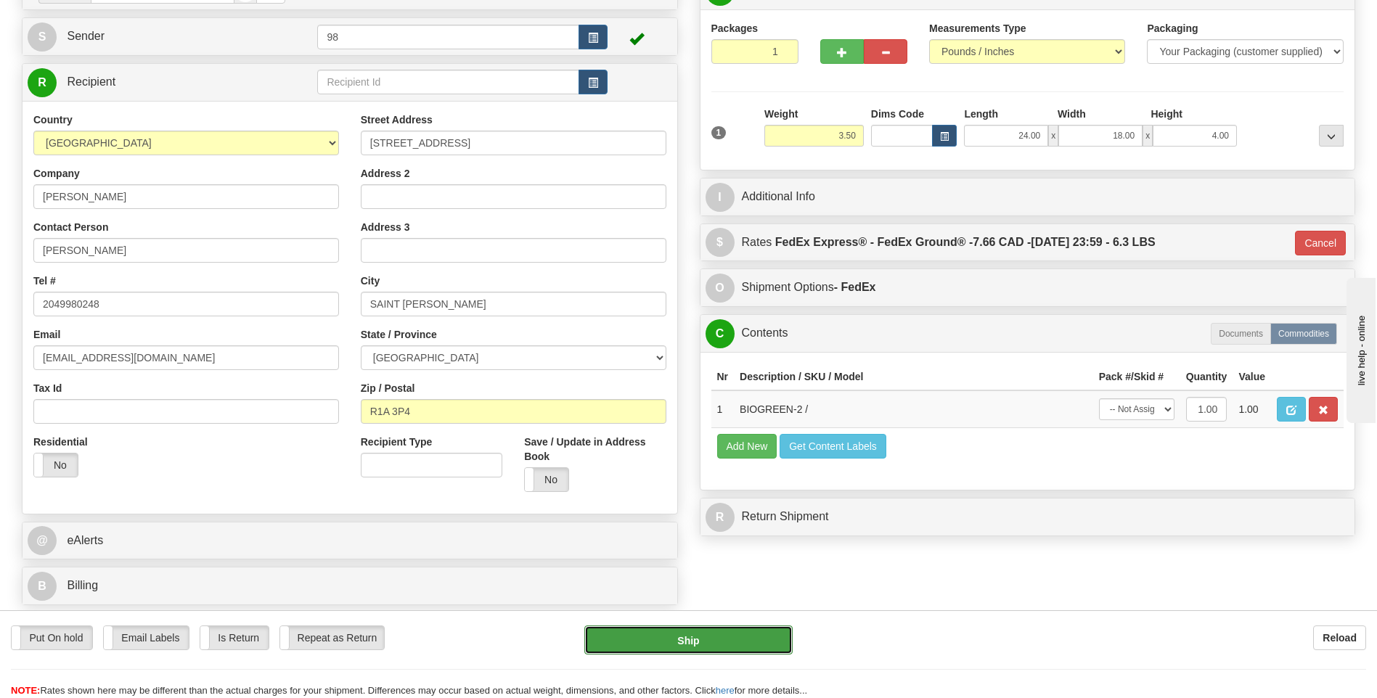
click at [706, 639] on button "Ship" at bounding box center [688, 640] width 208 height 29
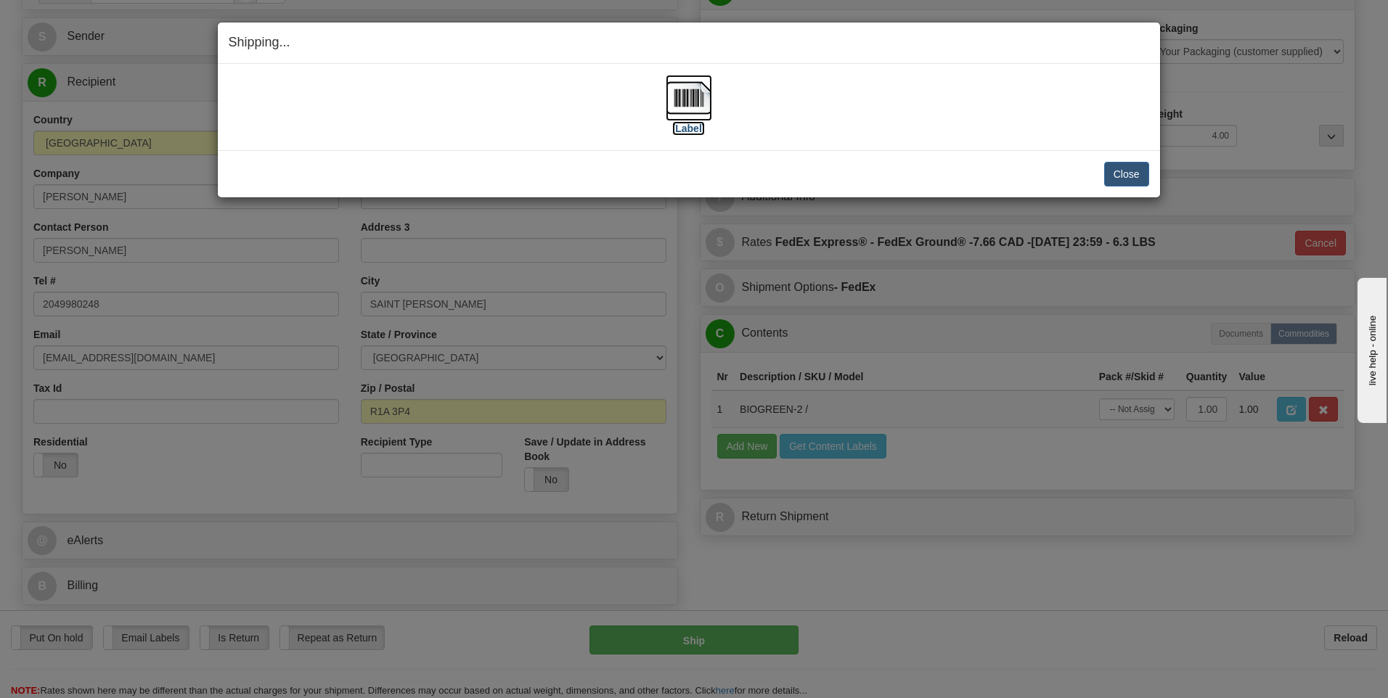
click at [684, 99] on img at bounding box center [688, 98] width 46 height 46
click at [1123, 171] on button "Close" at bounding box center [1126, 174] width 45 height 25
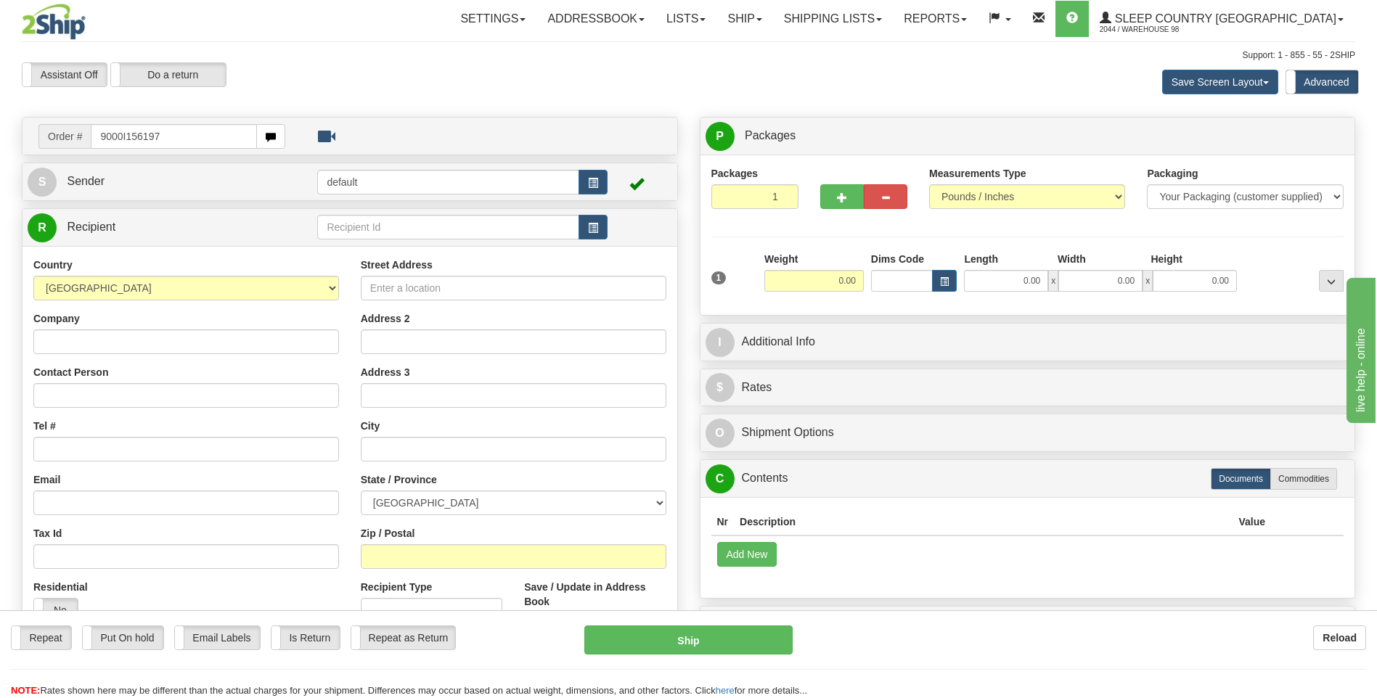
type input "9000I156197"
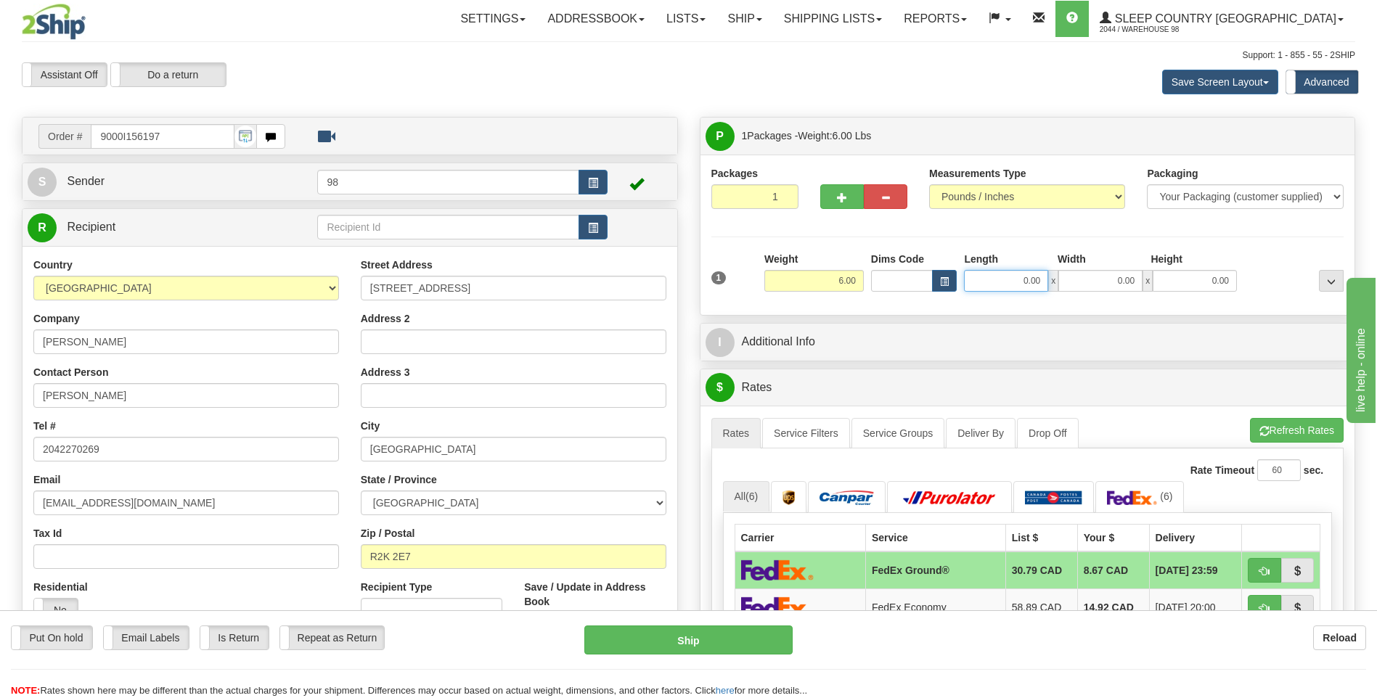
drag, startPoint x: 1028, startPoint y: 282, endPoint x: 1067, endPoint y: 281, distance: 39.2
click at [1065, 281] on div "0.00 x 0.00 x 0.00" at bounding box center [1100, 281] width 273 height 22
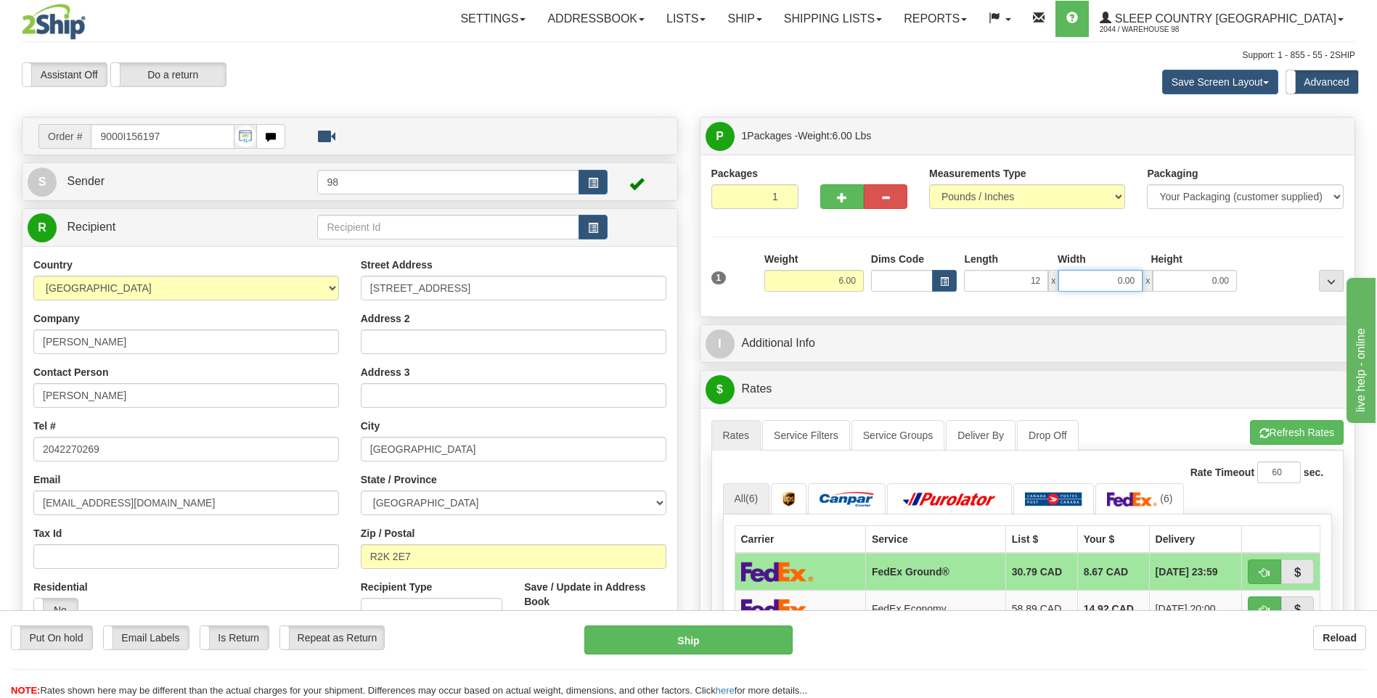
type input "12.00"
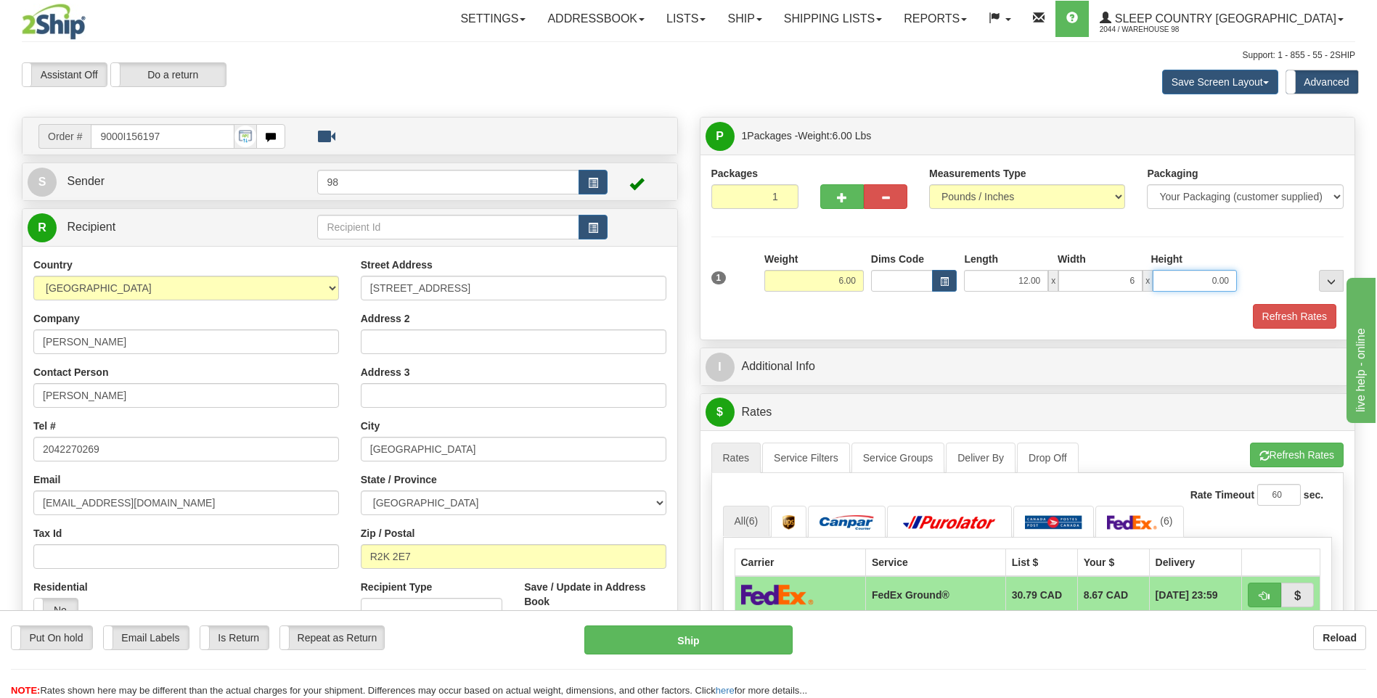
type input "6.00"
type input "16.00"
click at [1272, 314] on button "Refresh Rates" at bounding box center [1294, 316] width 83 height 25
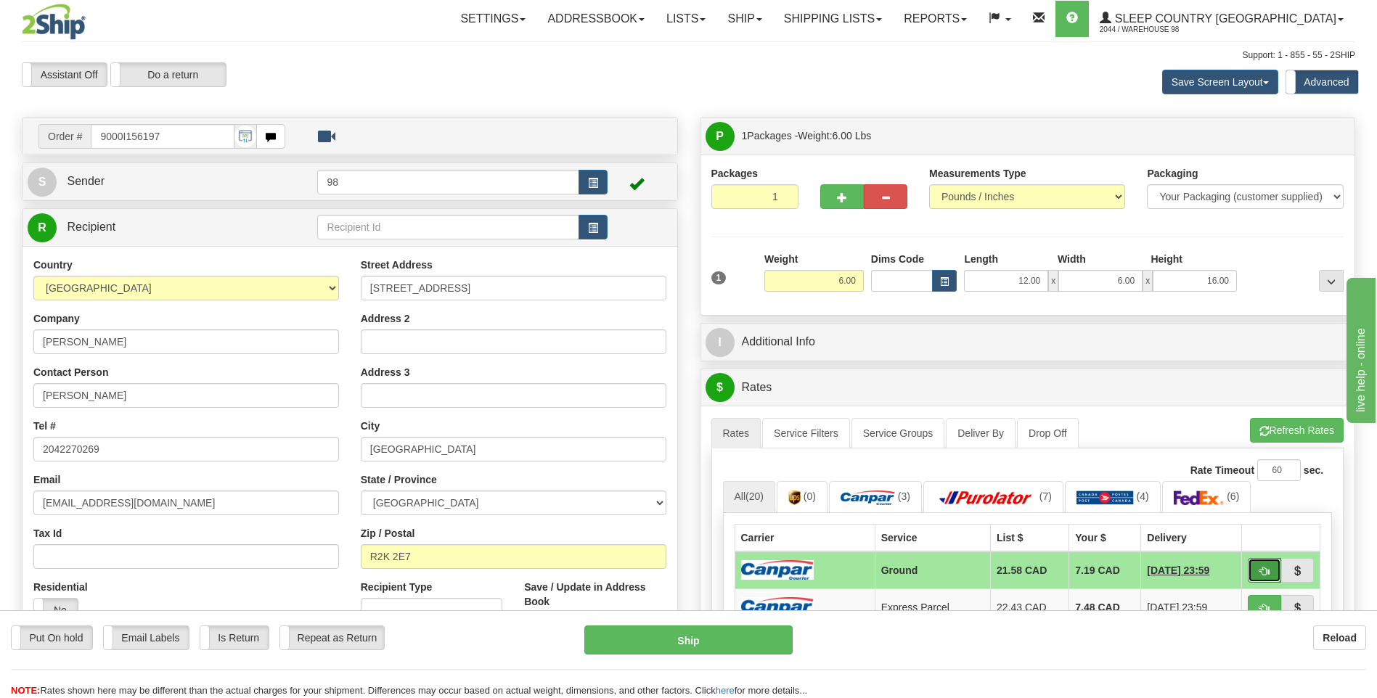
click at [1265, 567] on span "button" at bounding box center [1264, 571] width 10 height 9
type input "1"
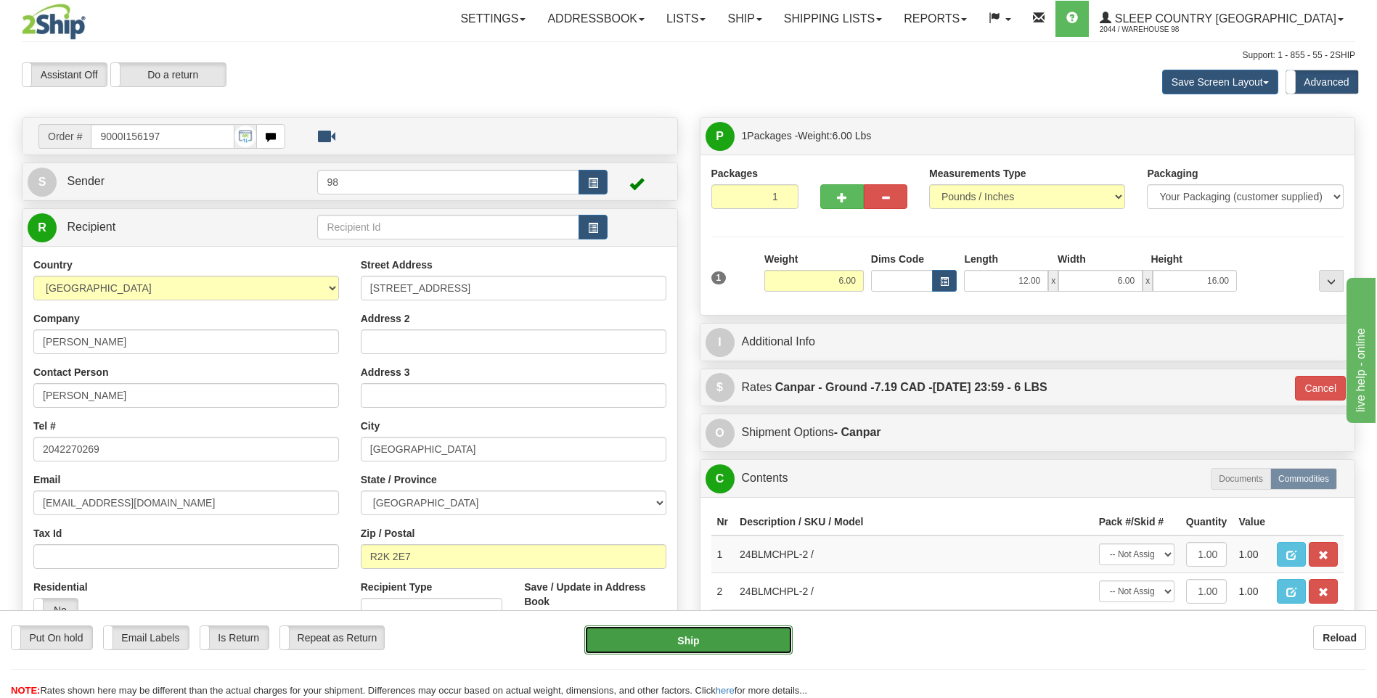
click at [734, 636] on button "Ship" at bounding box center [688, 640] width 208 height 29
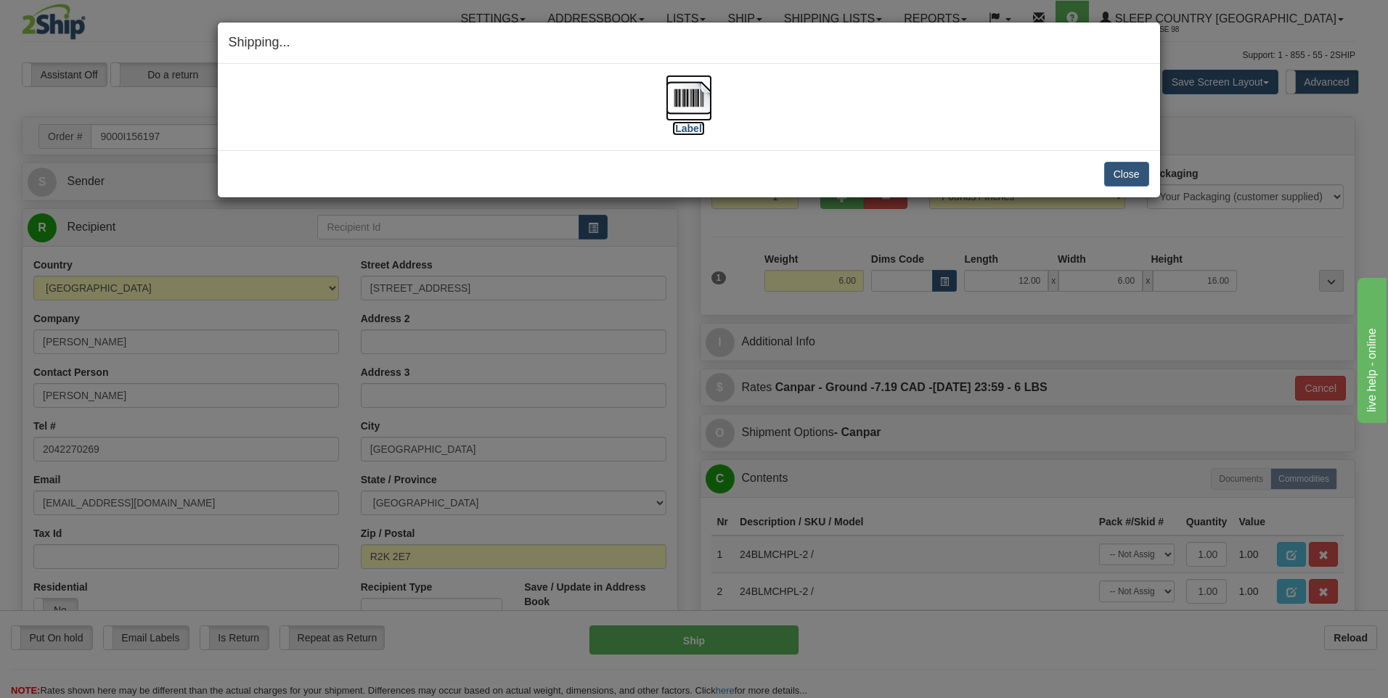
click at [698, 100] on img at bounding box center [688, 98] width 46 height 46
click at [1123, 176] on button "Close" at bounding box center [1126, 174] width 45 height 25
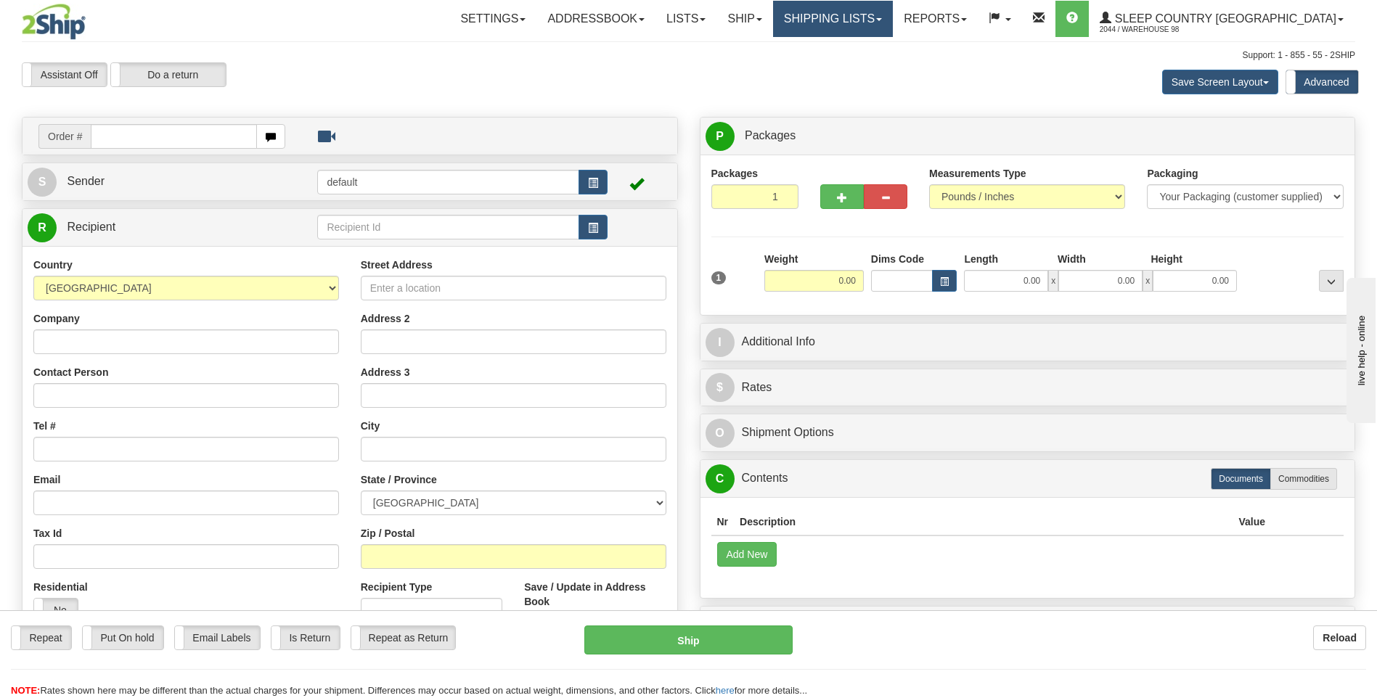
click at [893, 18] on link "Shipping lists" at bounding box center [833, 19] width 120 height 36
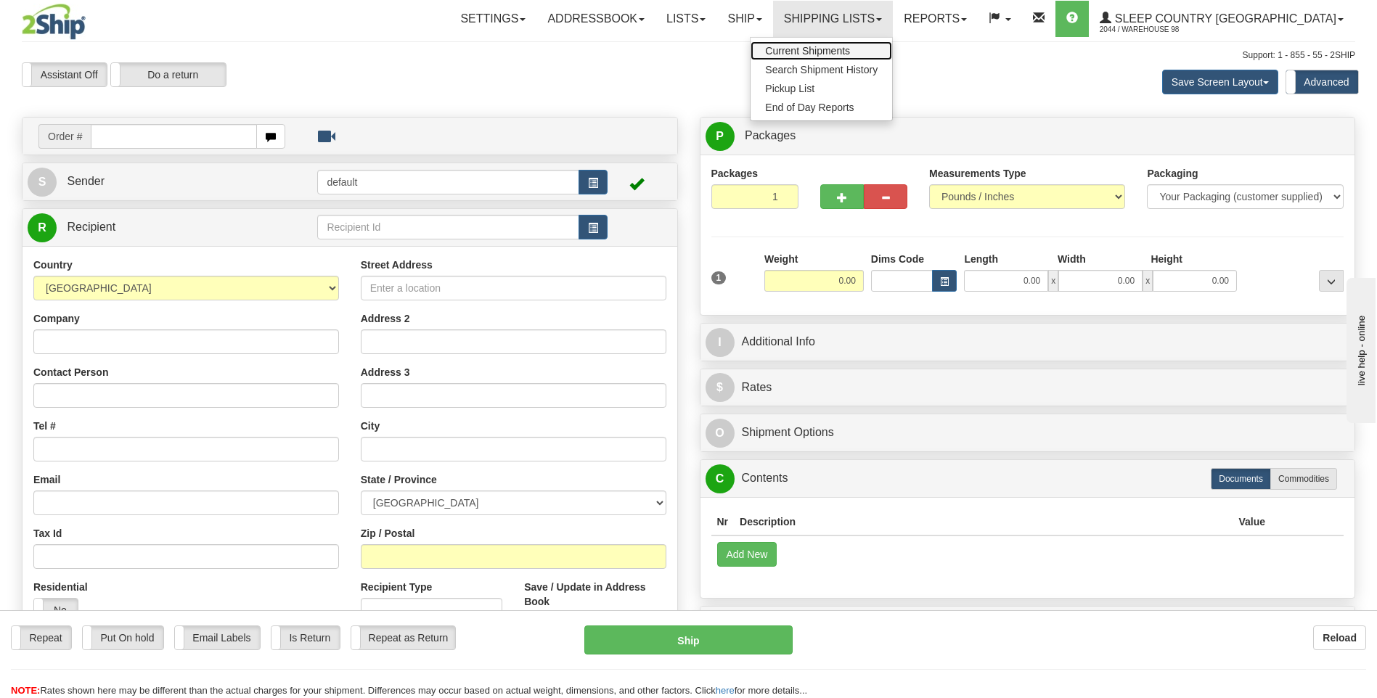
click at [850, 50] on span "Current Shipments" at bounding box center [807, 51] width 85 height 12
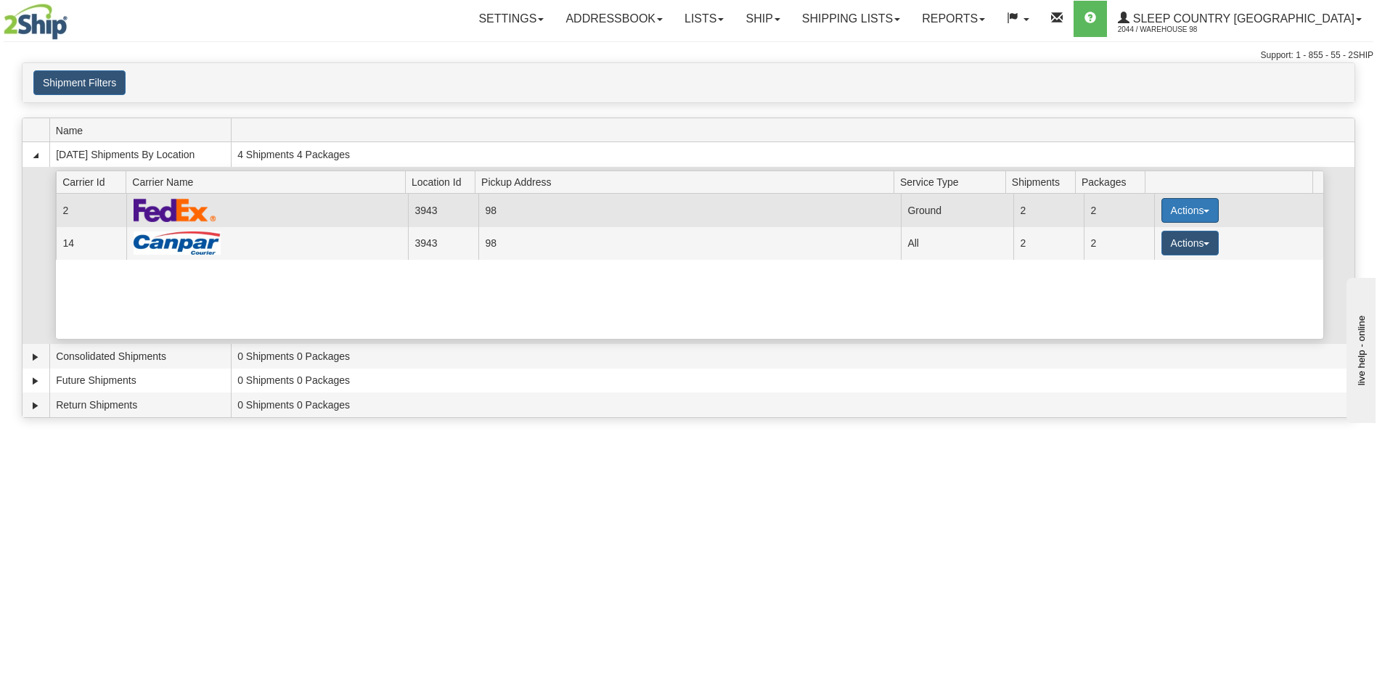
click at [1205, 208] on button "Actions" at bounding box center [1190, 210] width 58 height 25
click at [1141, 258] on span "Close" at bounding box center [1132, 256] width 33 height 10
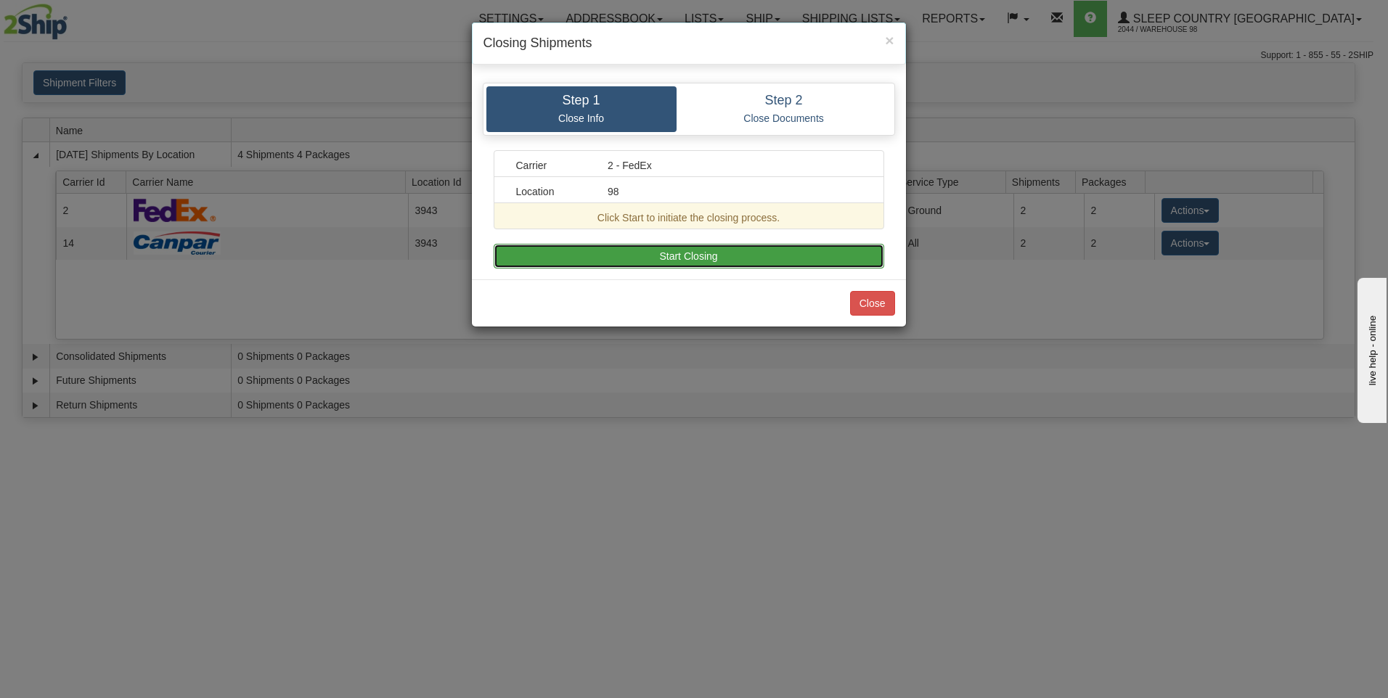
click at [805, 247] on button "Start Closing" at bounding box center [688, 256] width 390 height 25
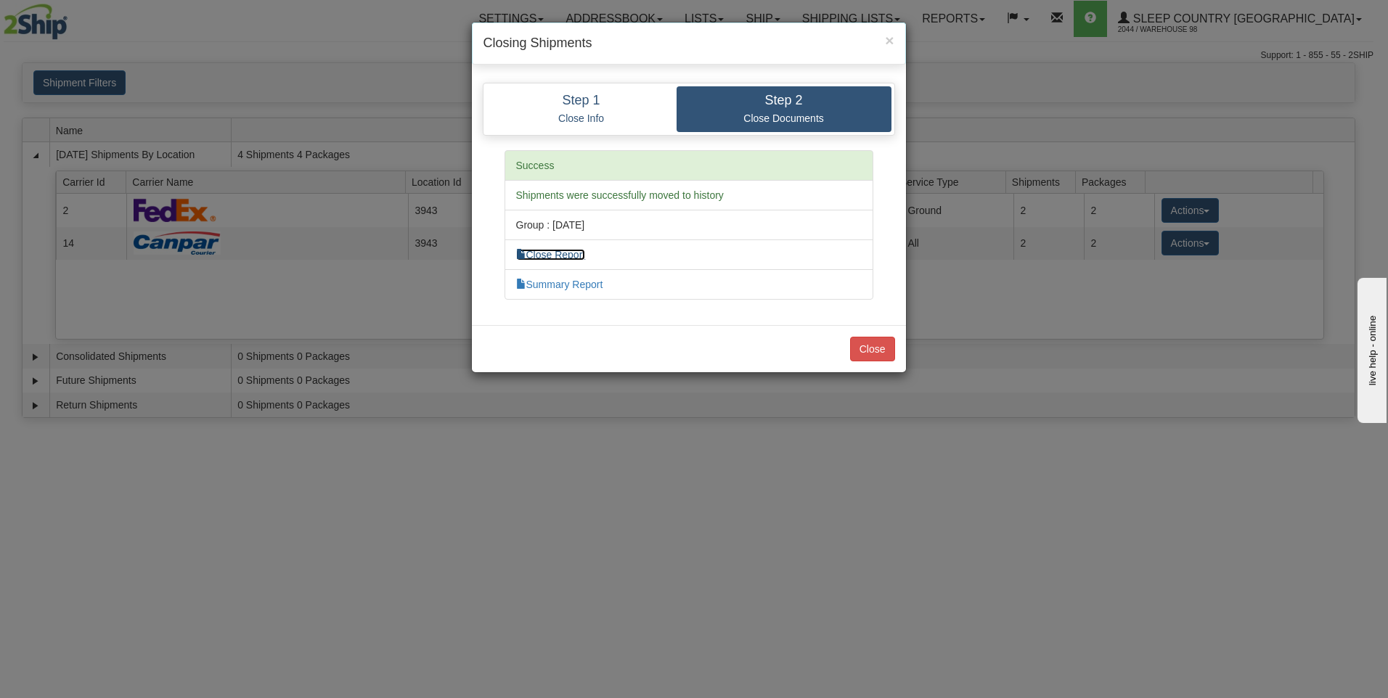
click at [576, 254] on link "Close Report" at bounding box center [551, 255] width 70 height 12
click at [870, 351] on button "Close" at bounding box center [872, 349] width 45 height 25
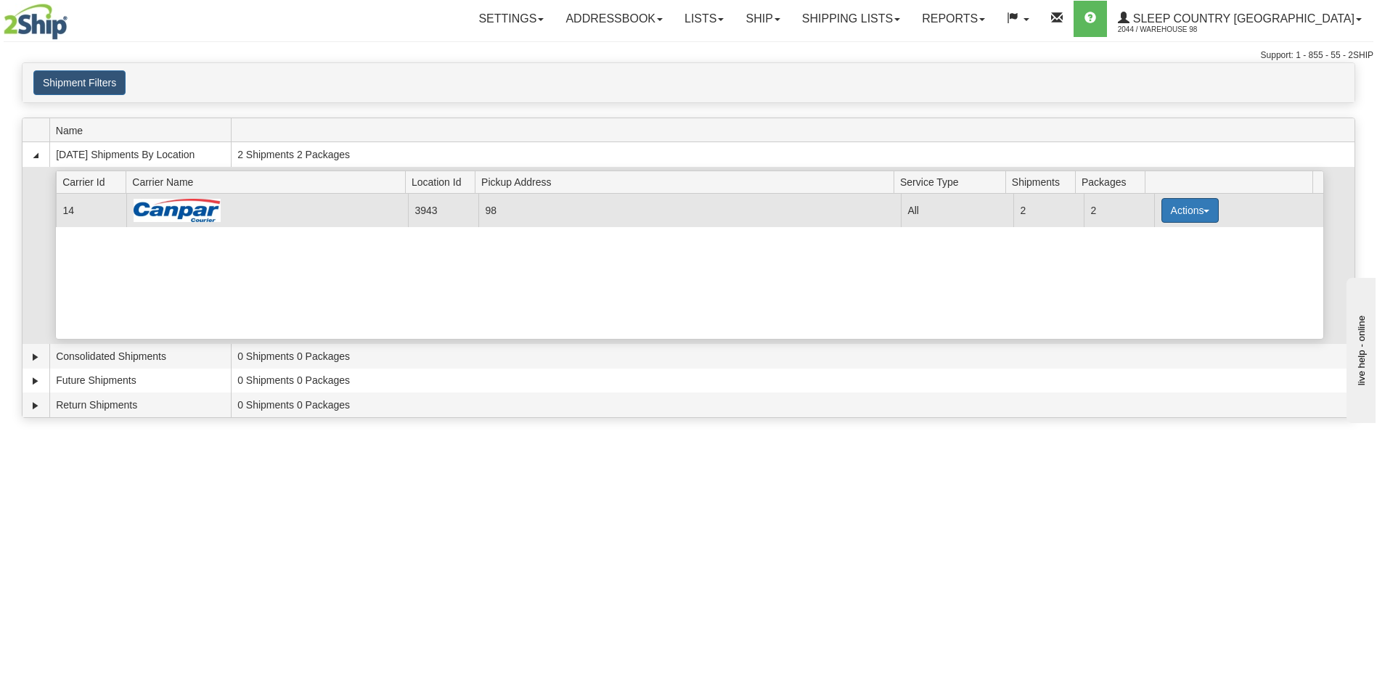
click at [1196, 211] on button "Actions" at bounding box center [1190, 210] width 58 height 25
click at [1194, 206] on button "Actions" at bounding box center [1190, 210] width 58 height 25
click at [1150, 260] on span "Close" at bounding box center [1132, 256] width 33 height 10
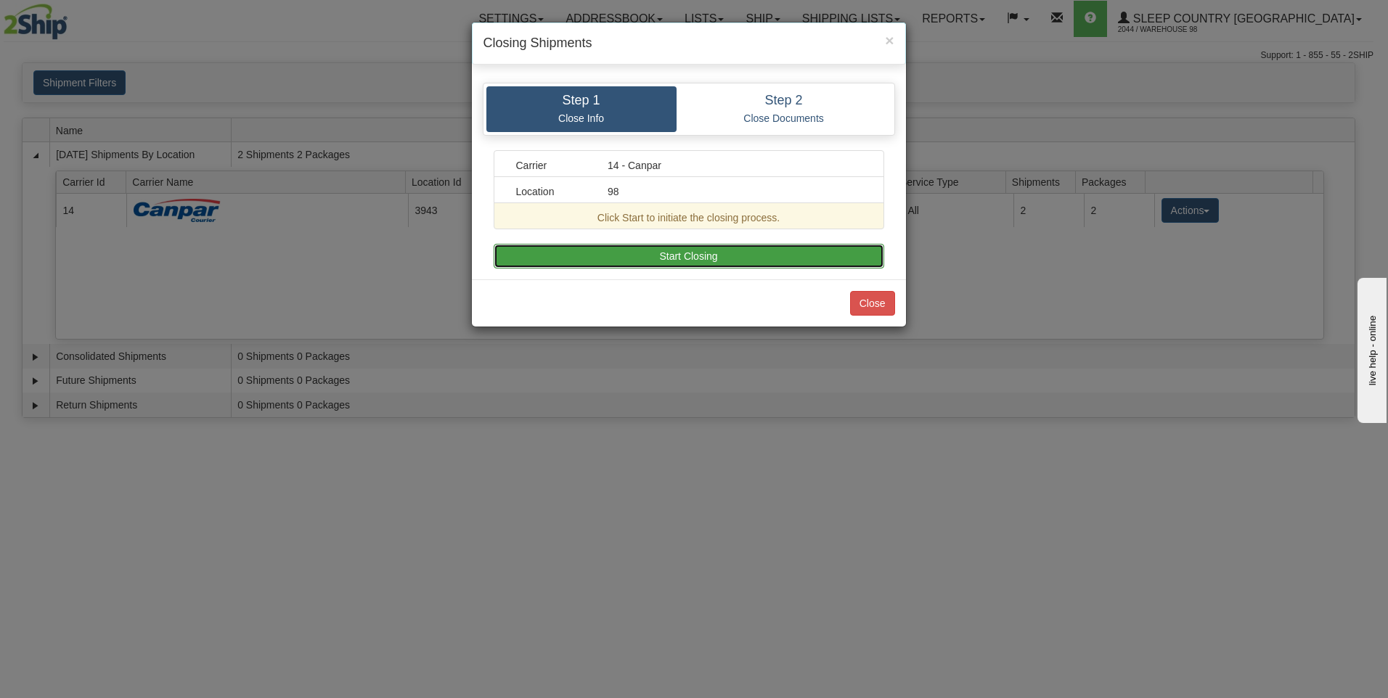
click at [779, 261] on button "Start Closing" at bounding box center [688, 256] width 390 height 25
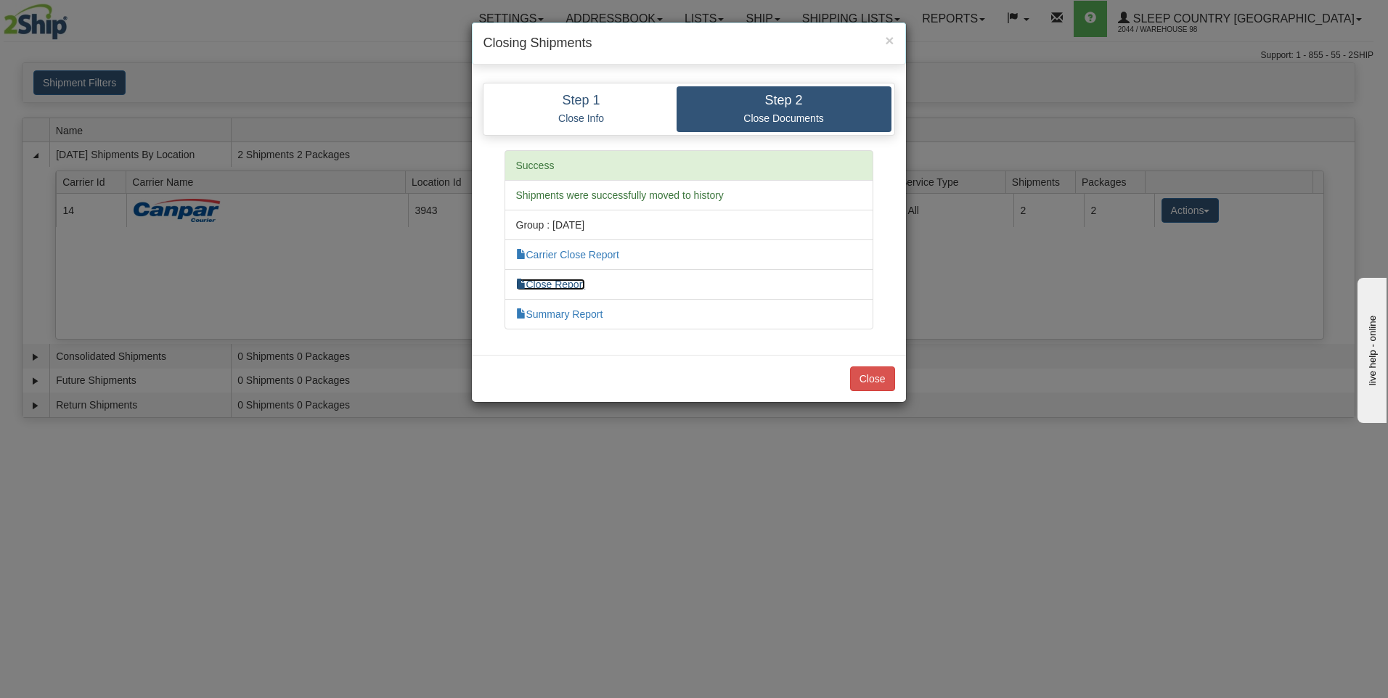
click at [581, 282] on link "Close Report" at bounding box center [551, 285] width 70 height 12
click at [872, 373] on button "Close" at bounding box center [872, 378] width 45 height 25
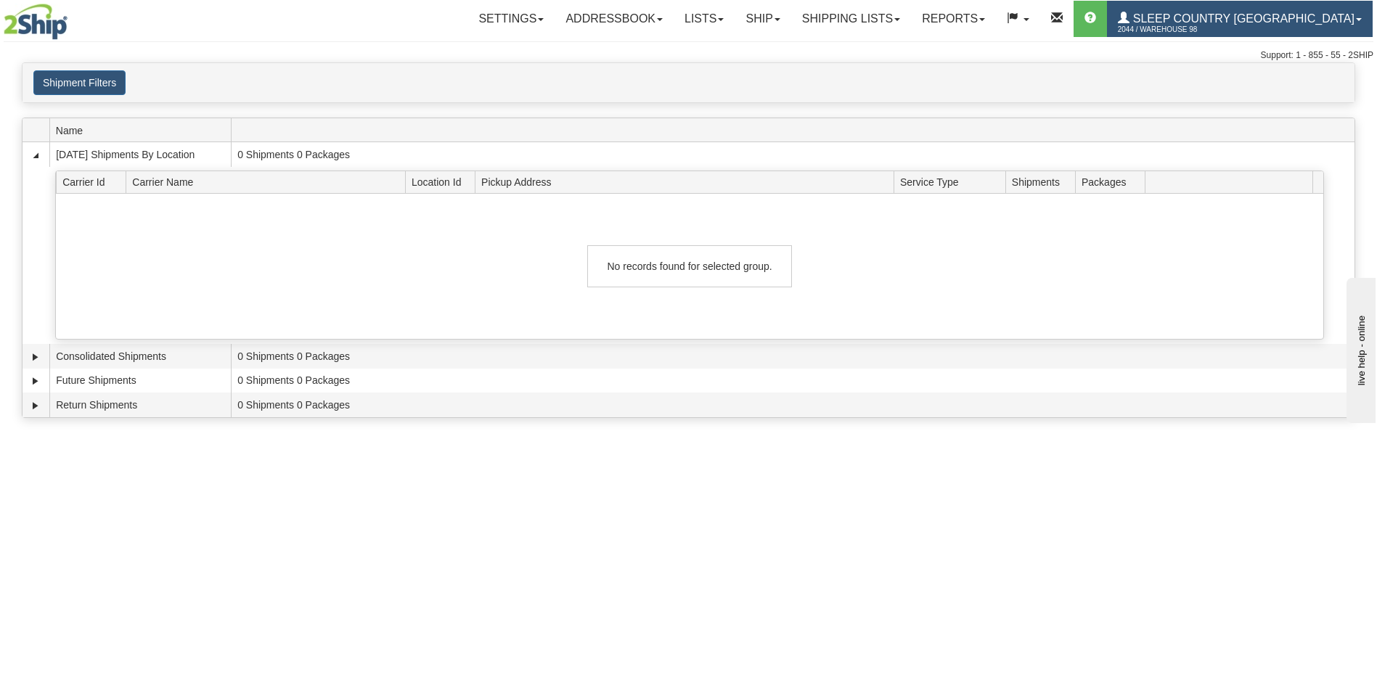
click at [1261, 20] on span "Sleep Country [GEOGRAPHIC_DATA]" at bounding box center [1241, 18] width 225 height 12
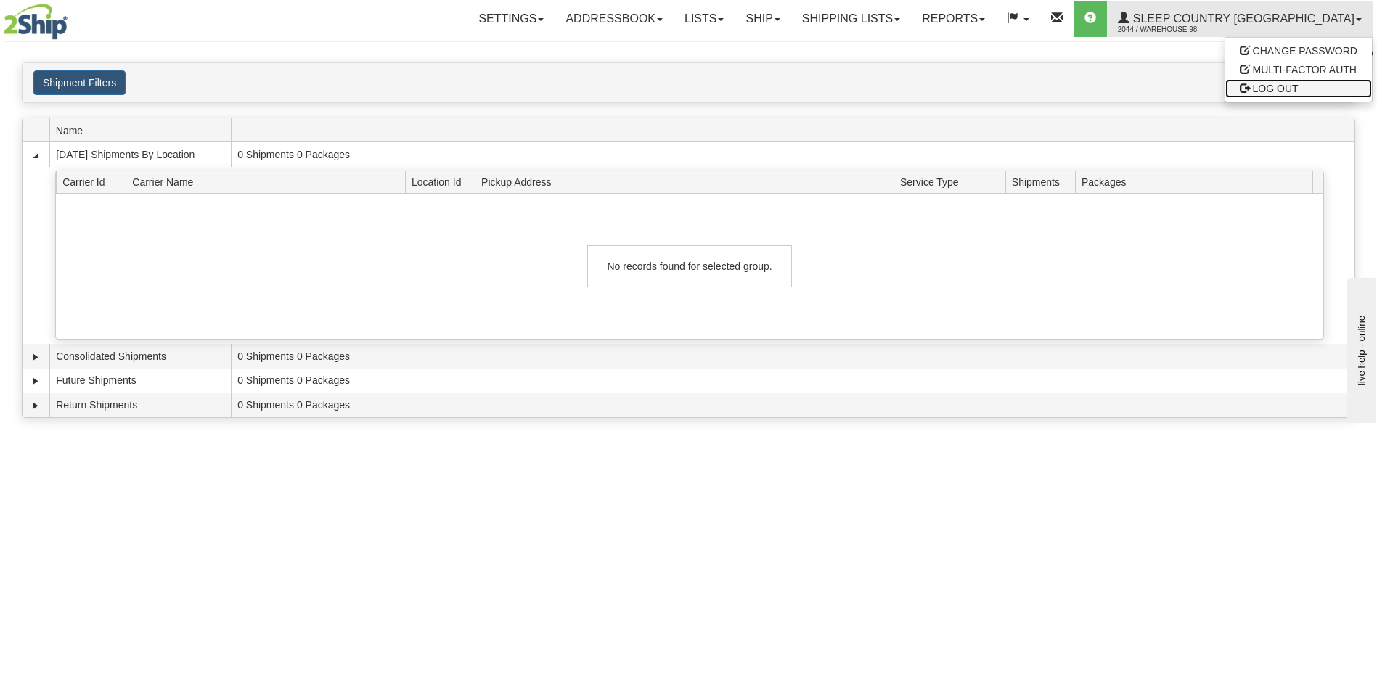
click at [1271, 84] on span "LOG OUT" at bounding box center [1276, 89] width 46 height 12
